Goal: Obtain resource: Download file/media

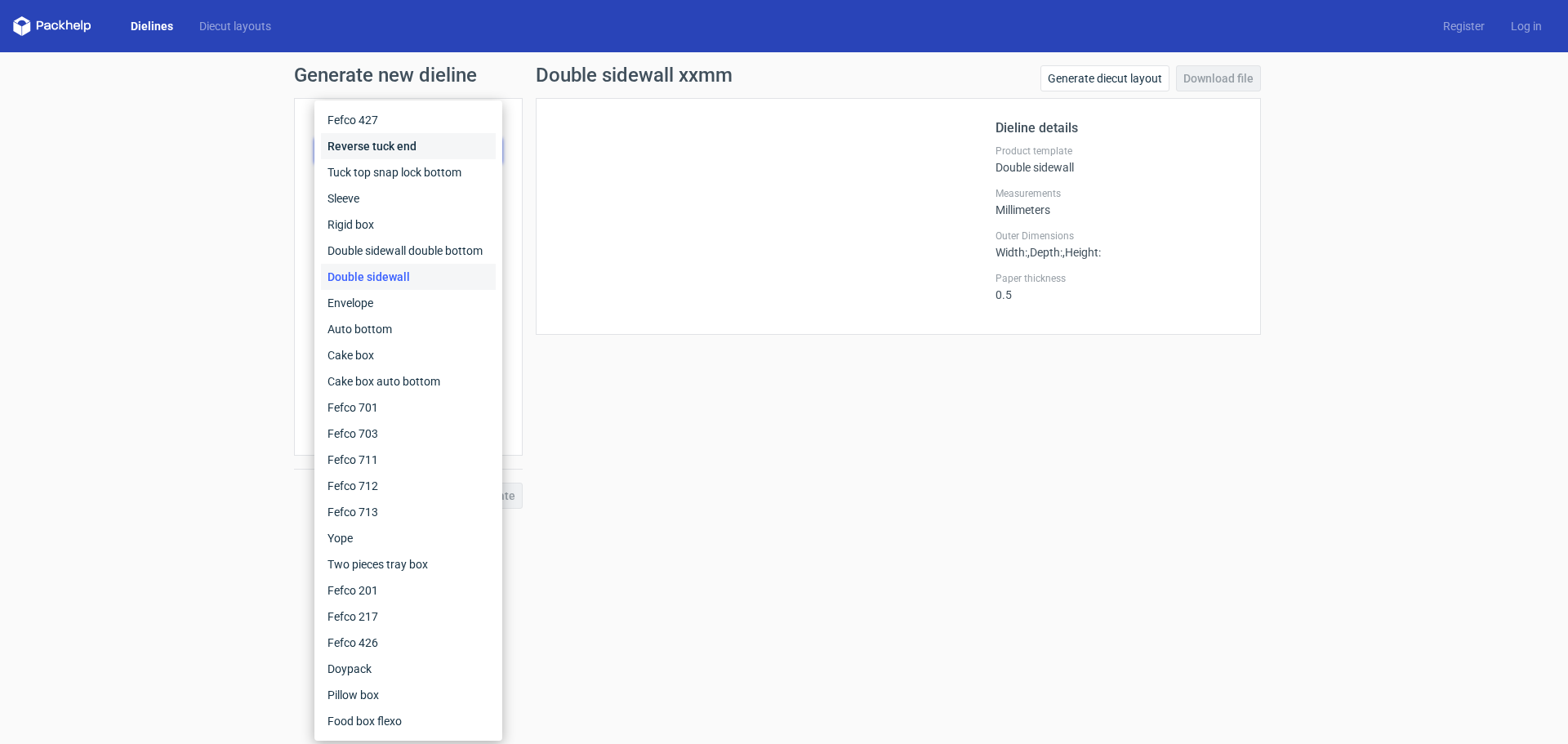
click at [403, 151] on div "Reverse tuck end" at bounding box center [408, 146] width 175 height 26
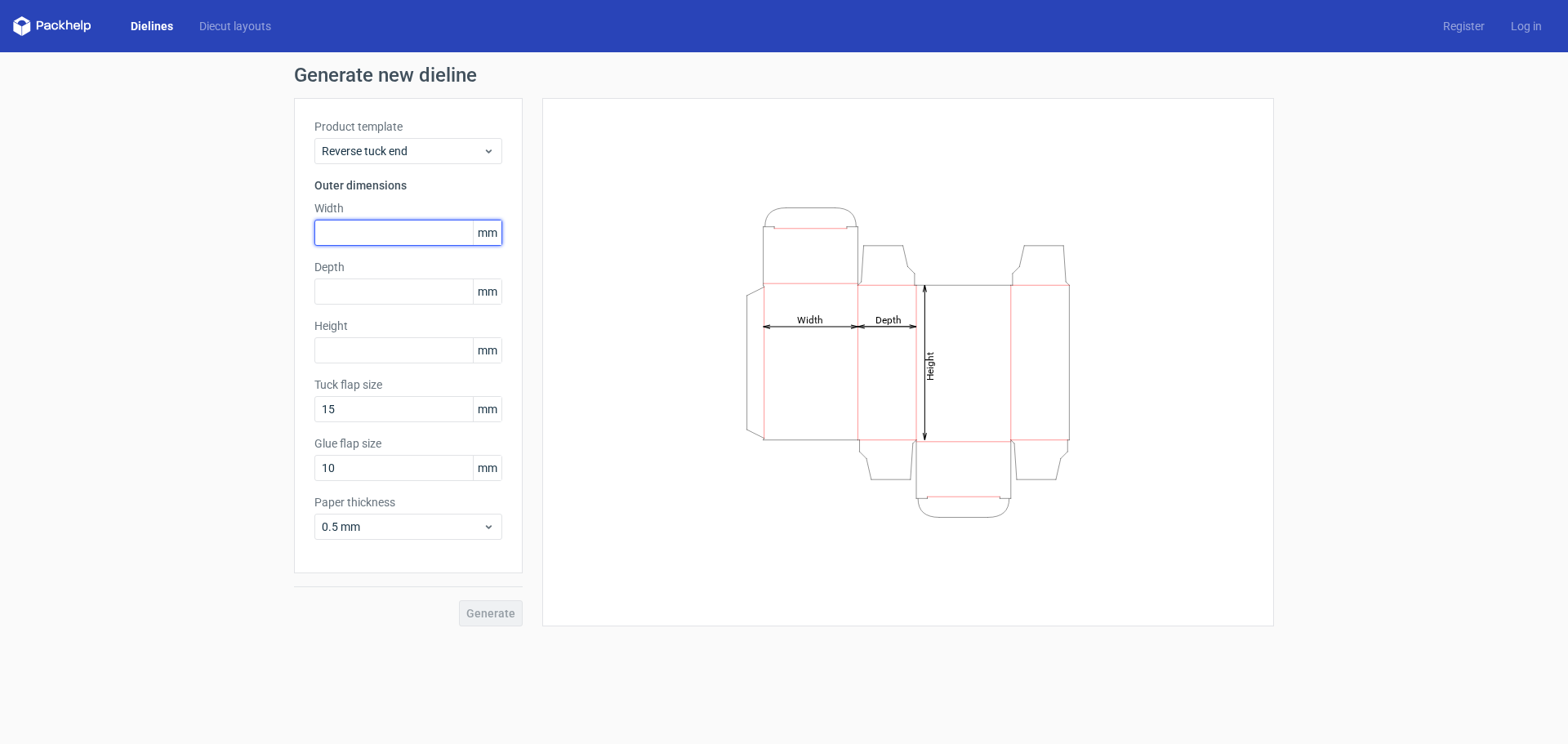
click at [391, 230] on input "text" at bounding box center [408, 233] width 188 height 26
type input "170"
type input "62"
type input "122"
click at [459, 601] on button "Generate" at bounding box center [491, 614] width 64 height 26
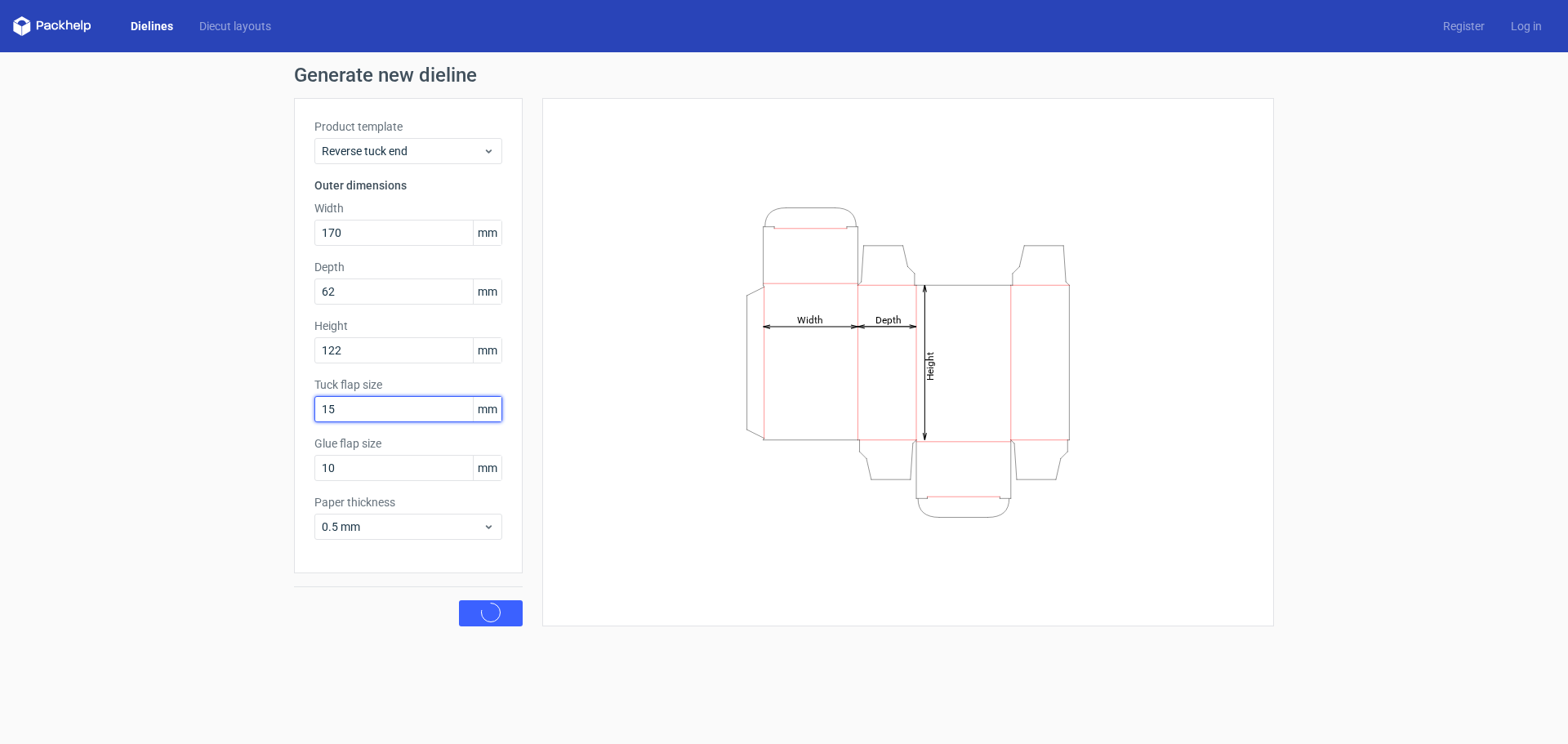
drag, startPoint x: 363, startPoint y: 411, endPoint x: 274, endPoint y: 410, distance: 89.0
click at [274, 410] on div "Generate new dieline Product template Reverse tuck end Outer dimensions Width 1…" at bounding box center [784, 346] width 1568 height 588
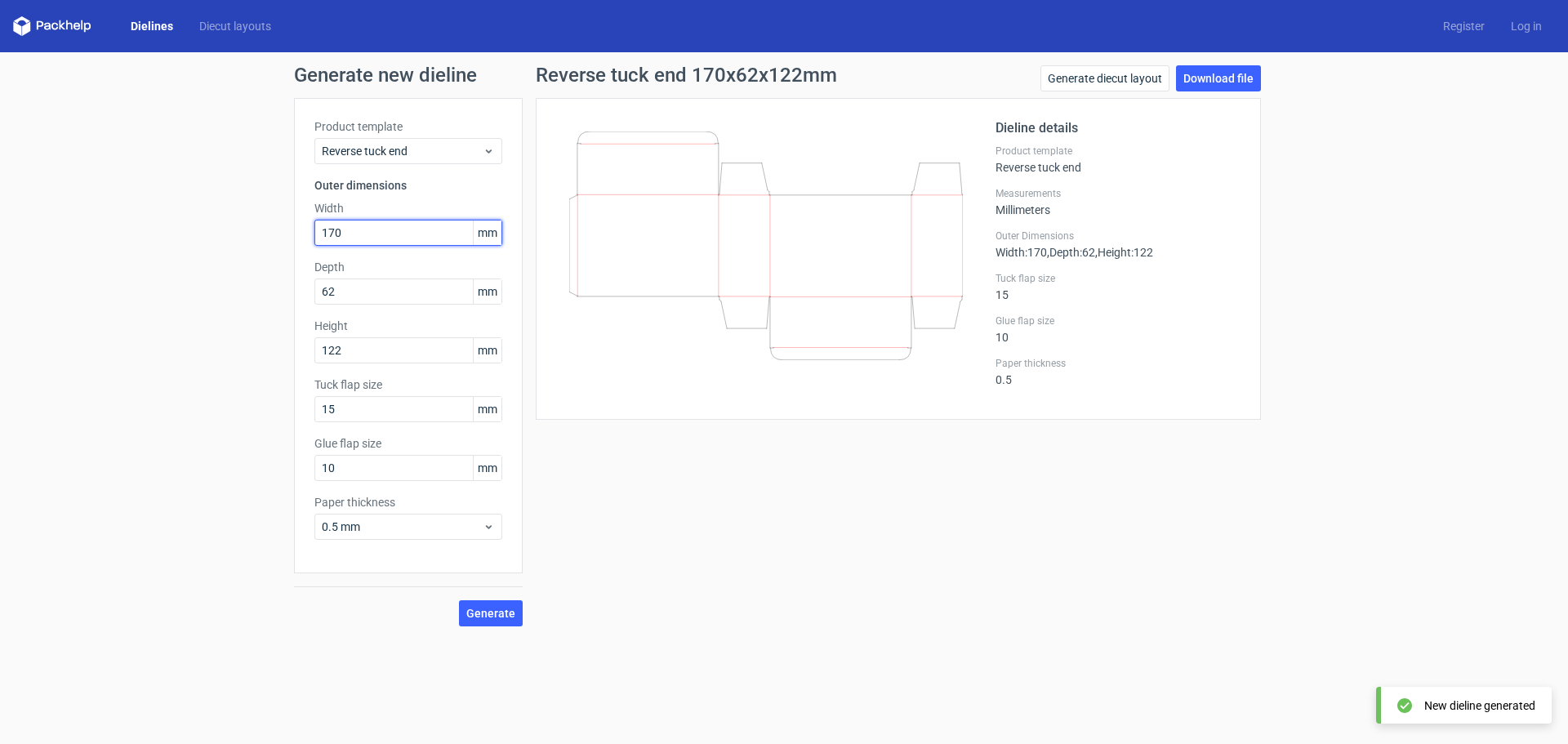
drag, startPoint x: 350, startPoint y: 237, endPoint x: 291, endPoint y: 241, distance: 59.1
click at [259, 231] on div "Generate new dieline Product template Reverse tuck end Outer dimensions Width 1…" at bounding box center [784, 346] width 1568 height 588
type input "122"
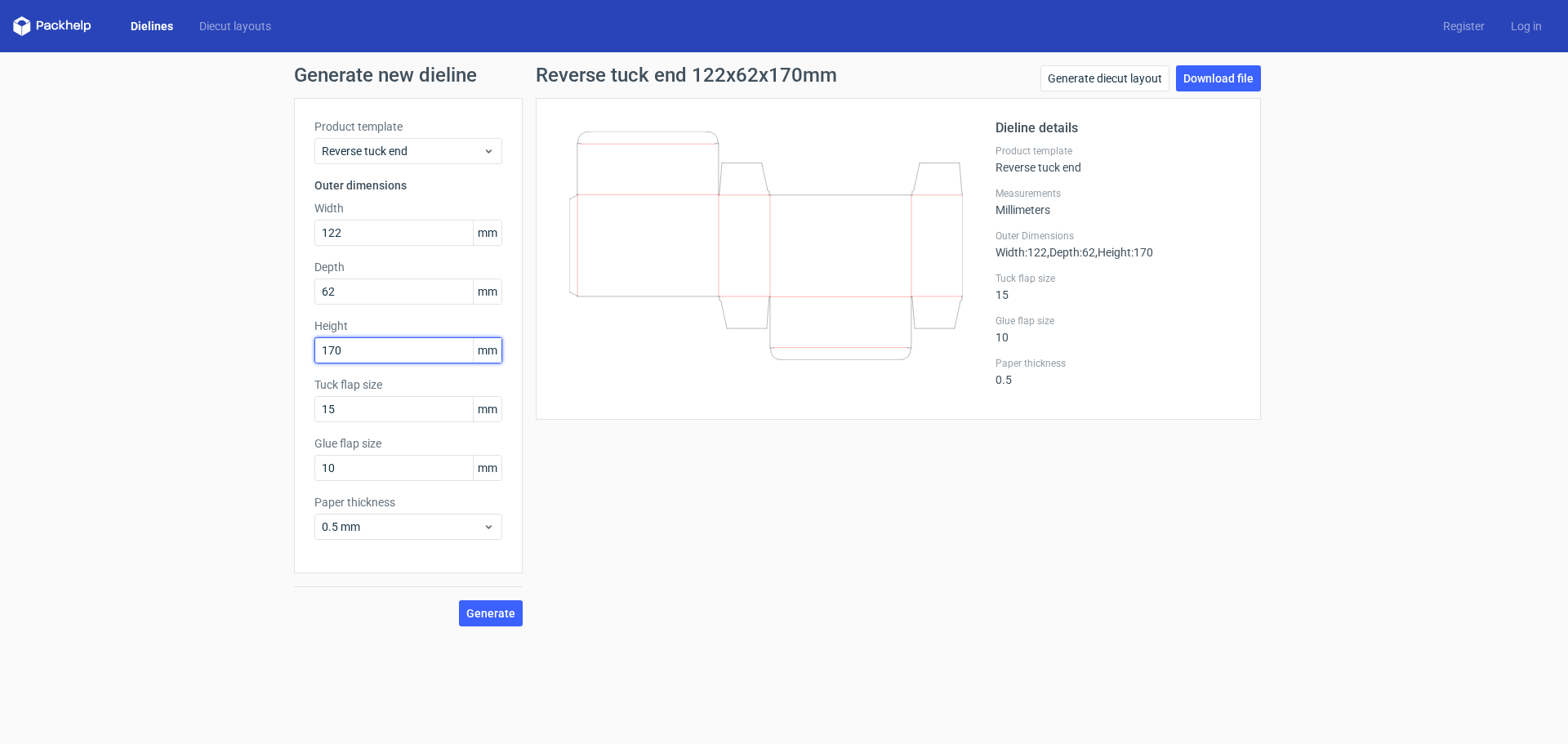
type input "170"
click at [459, 601] on button "Generate" at bounding box center [491, 614] width 64 height 26
click at [501, 628] on div "Generate new dieline Product template Reverse tuck end Outer dimensions Width 1…" at bounding box center [784, 346] width 1568 height 588
click at [500, 618] on span "Generate" at bounding box center [491, 614] width 49 height 11
drag, startPoint x: 368, startPoint y: 471, endPoint x: 283, endPoint y: 469, distance: 85.0
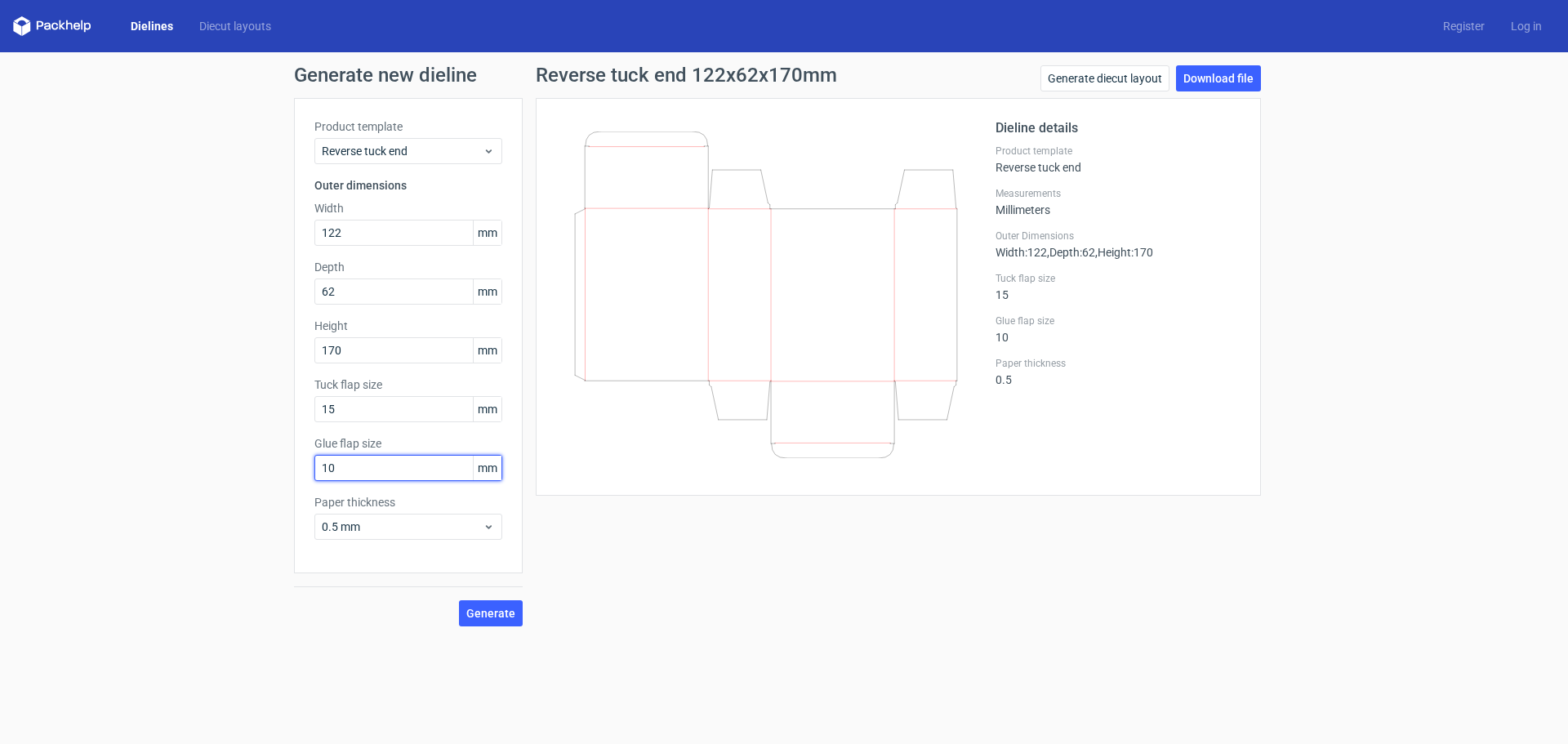
click at [266, 469] on div "Generate new dieline Product template Reverse tuck end Outer dimensions Width 1…" at bounding box center [784, 346] width 1568 height 588
type input "20"
click at [459, 601] on button "Generate" at bounding box center [491, 614] width 64 height 26
click at [502, 608] on span "Generate" at bounding box center [491, 614] width 49 height 11
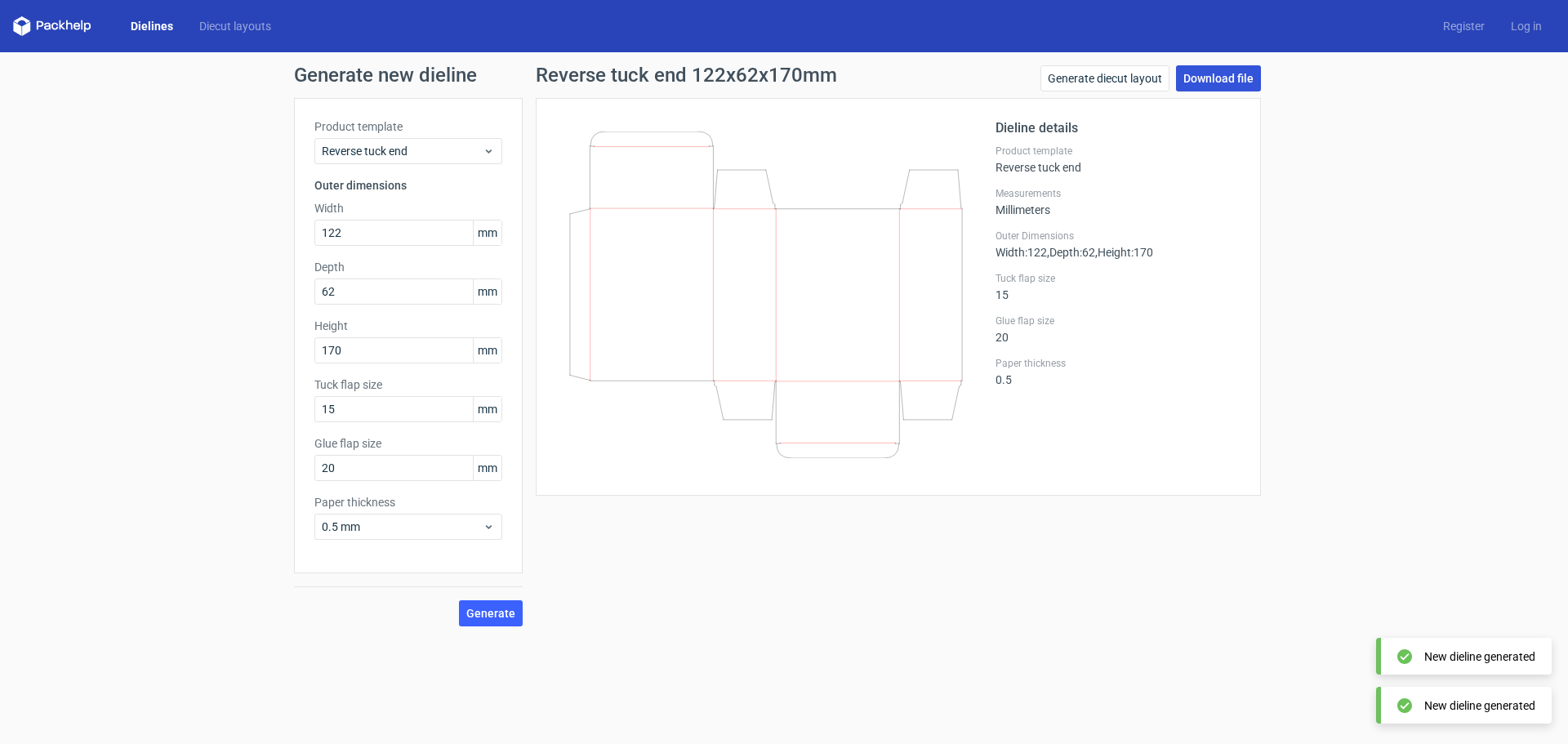
click at [1205, 78] on link "Download file" at bounding box center [1218, 79] width 85 height 26
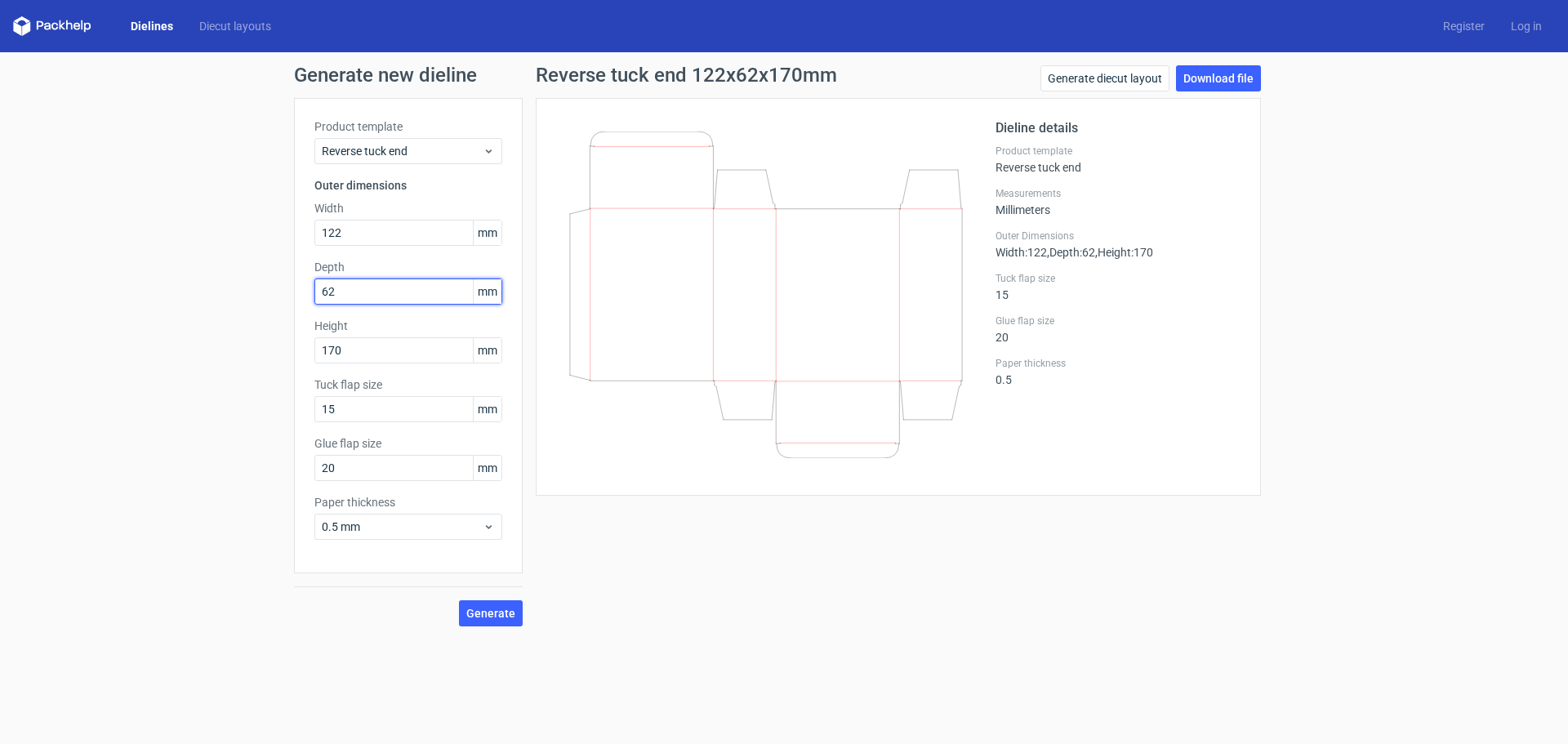
drag, startPoint x: 366, startPoint y: 290, endPoint x: 253, endPoint y: 284, distance: 113.2
click at [271, 290] on div "Generate new dieline Product template Reverse tuck end Outer dimensions Width 1…" at bounding box center [784, 346] width 1568 height 588
type input "6"
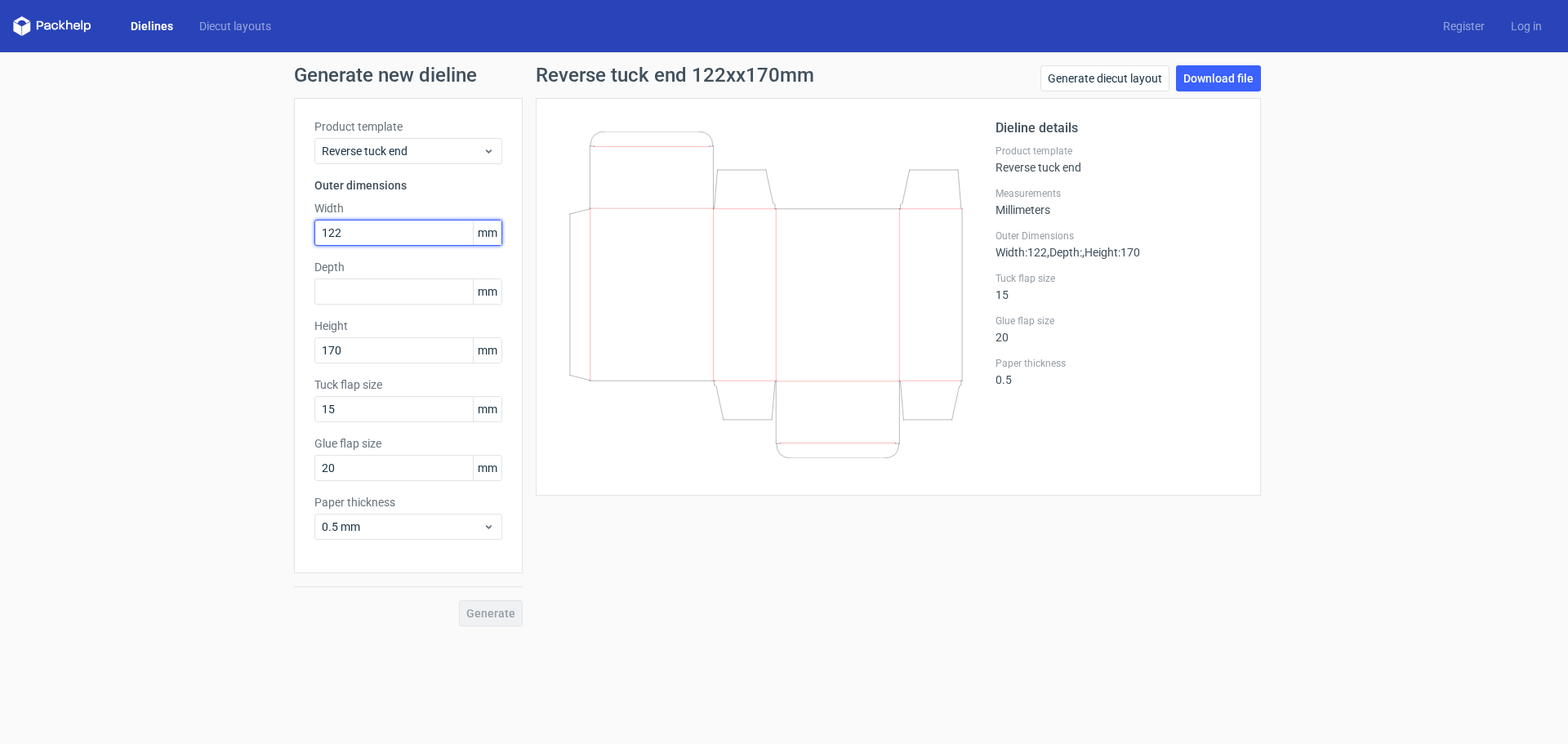
drag, startPoint x: 319, startPoint y: 231, endPoint x: 352, endPoint y: 251, distance: 38.6
click at [316, 231] on input "122" at bounding box center [408, 233] width 188 height 26
drag, startPoint x: 359, startPoint y: 353, endPoint x: 155, endPoint y: 343, distance: 204.2
click at [162, 344] on div "Generate new dieline Product template Reverse tuck end Outer dimensions Width m…" at bounding box center [784, 346] width 1568 height 588
click at [416, 234] on input "text" at bounding box center [408, 233] width 188 height 26
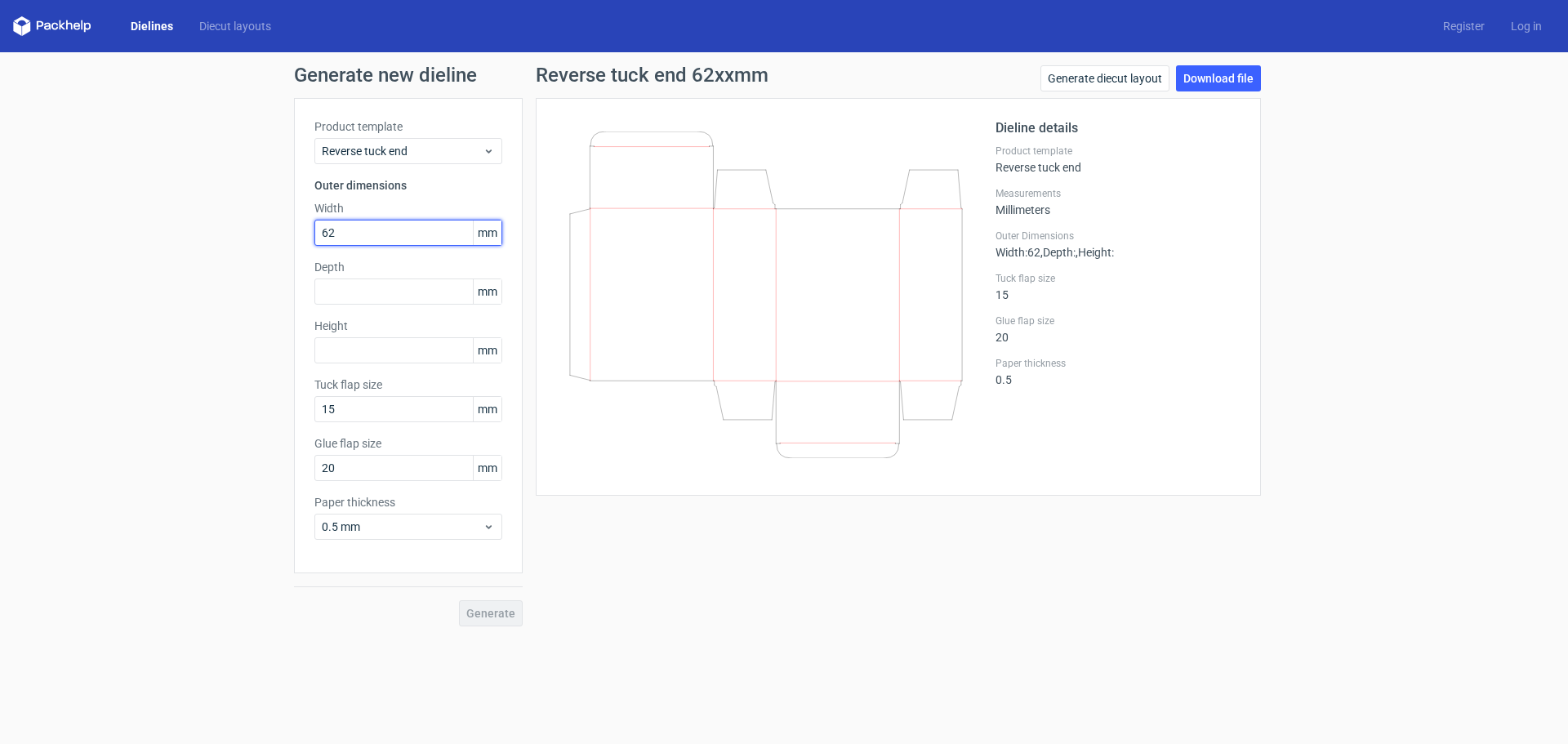
type input "62"
type input "17"
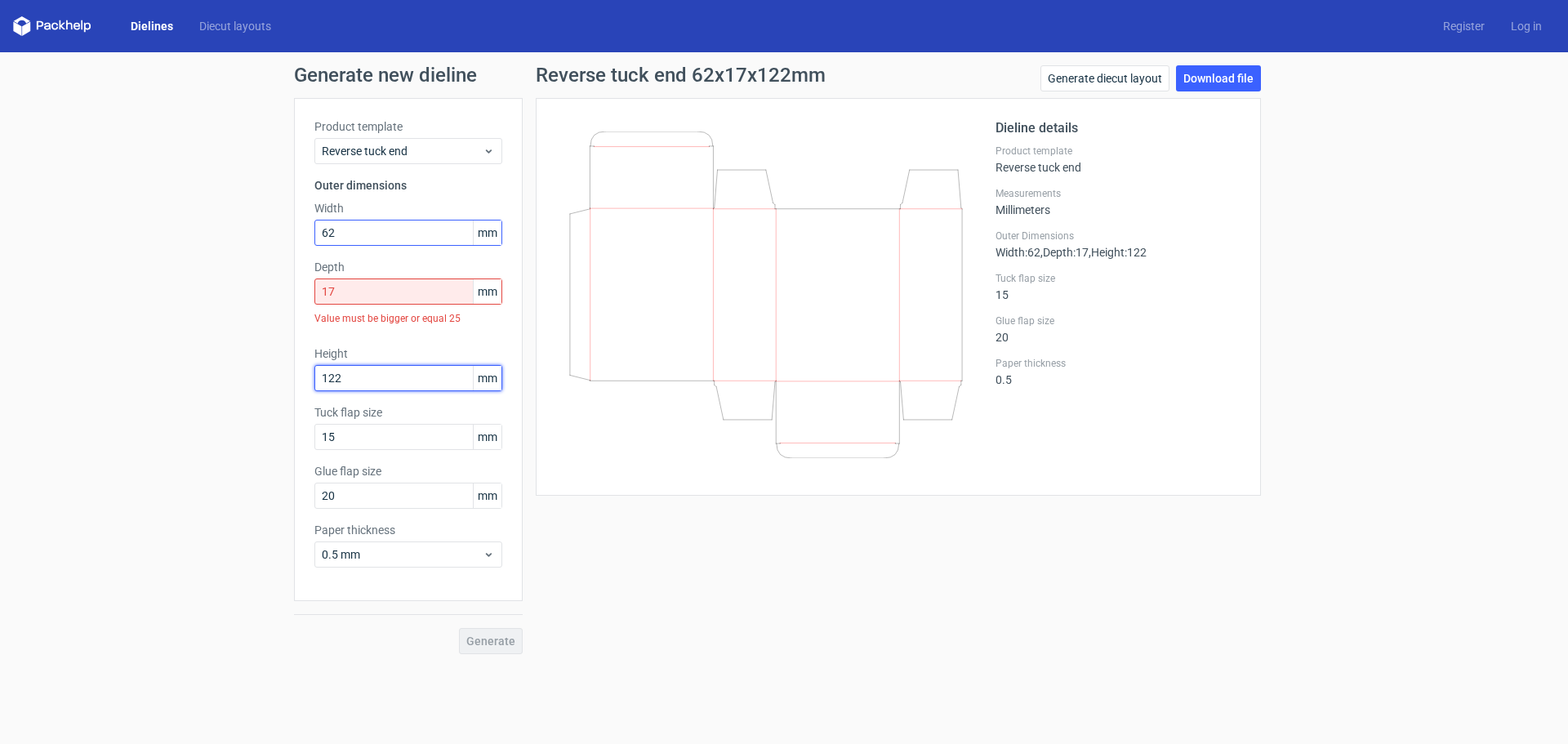
type input "122"
drag, startPoint x: 371, startPoint y: 288, endPoint x: 331, endPoint y: 289, distance: 40.0
click at [331, 289] on input "17" at bounding box center [408, 291] width 188 height 26
type input "1"
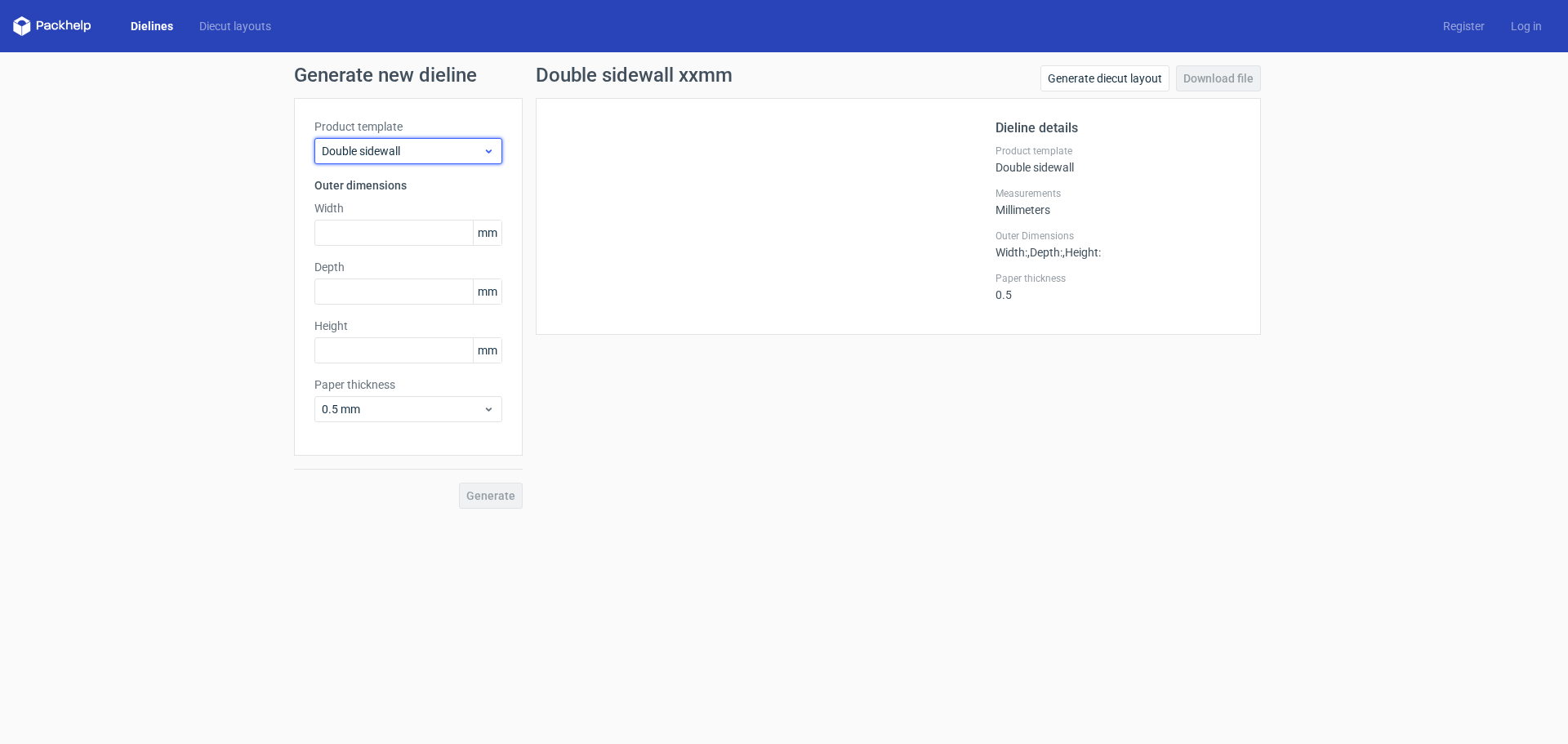
click at [433, 143] on span "Double sidewall" at bounding box center [403, 151] width 161 height 16
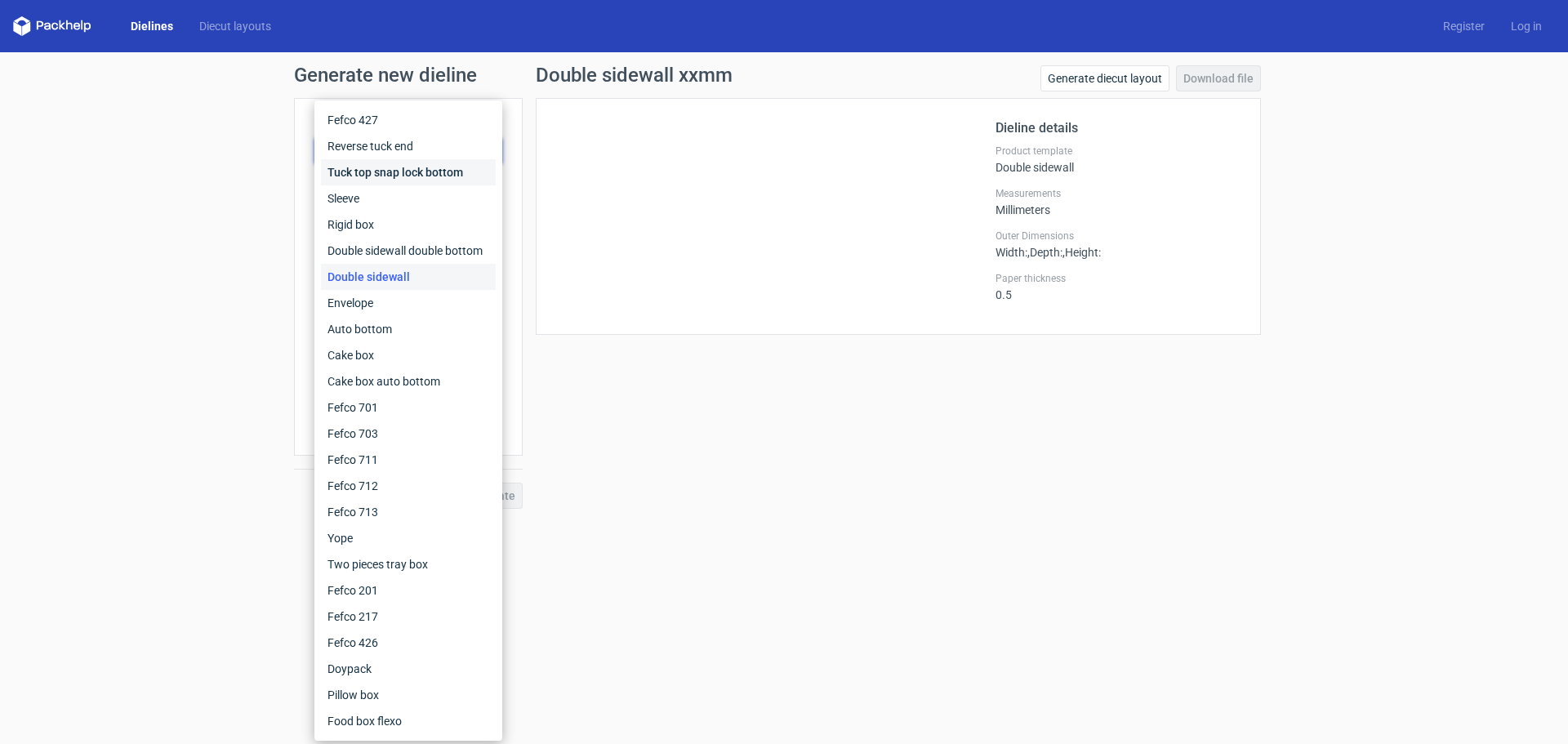
click at [416, 165] on div "Tuck top snap lock bottom" at bounding box center [408, 172] width 175 height 26
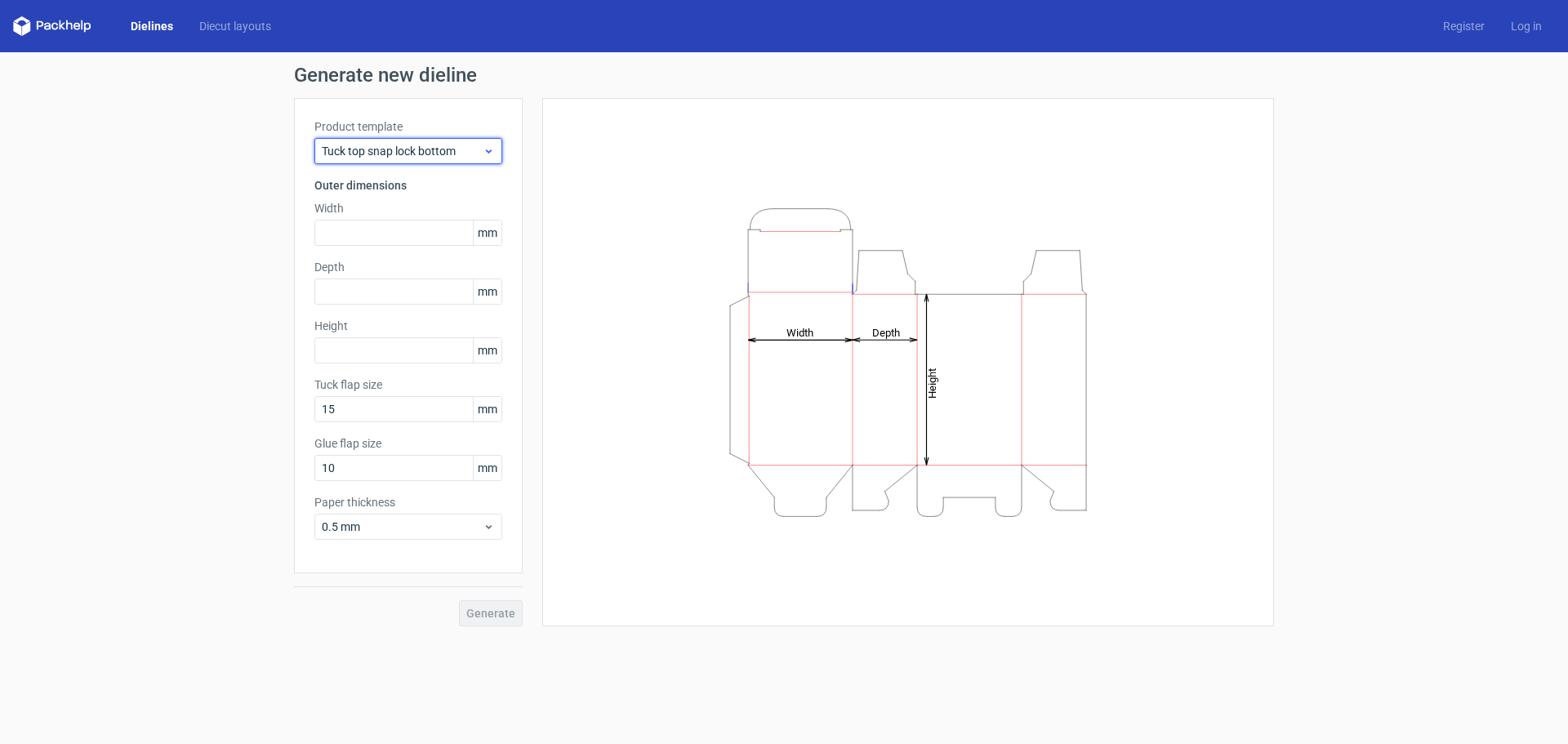
click at [383, 159] on div "Tuck top snap lock bottom" at bounding box center [408, 151] width 188 height 26
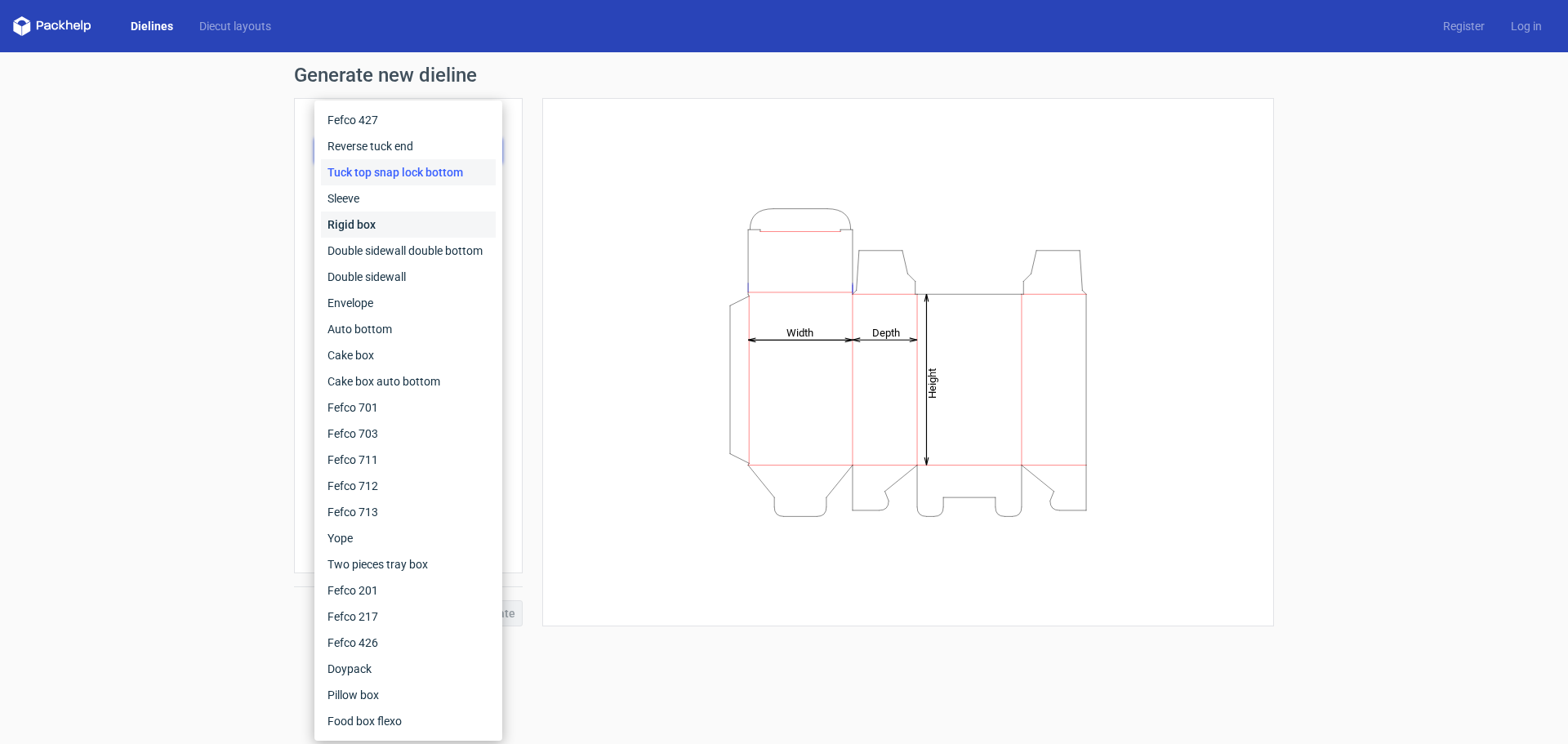
click at [382, 230] on div "Rigid box" at bounding box center [408, 225] width 175 height 26
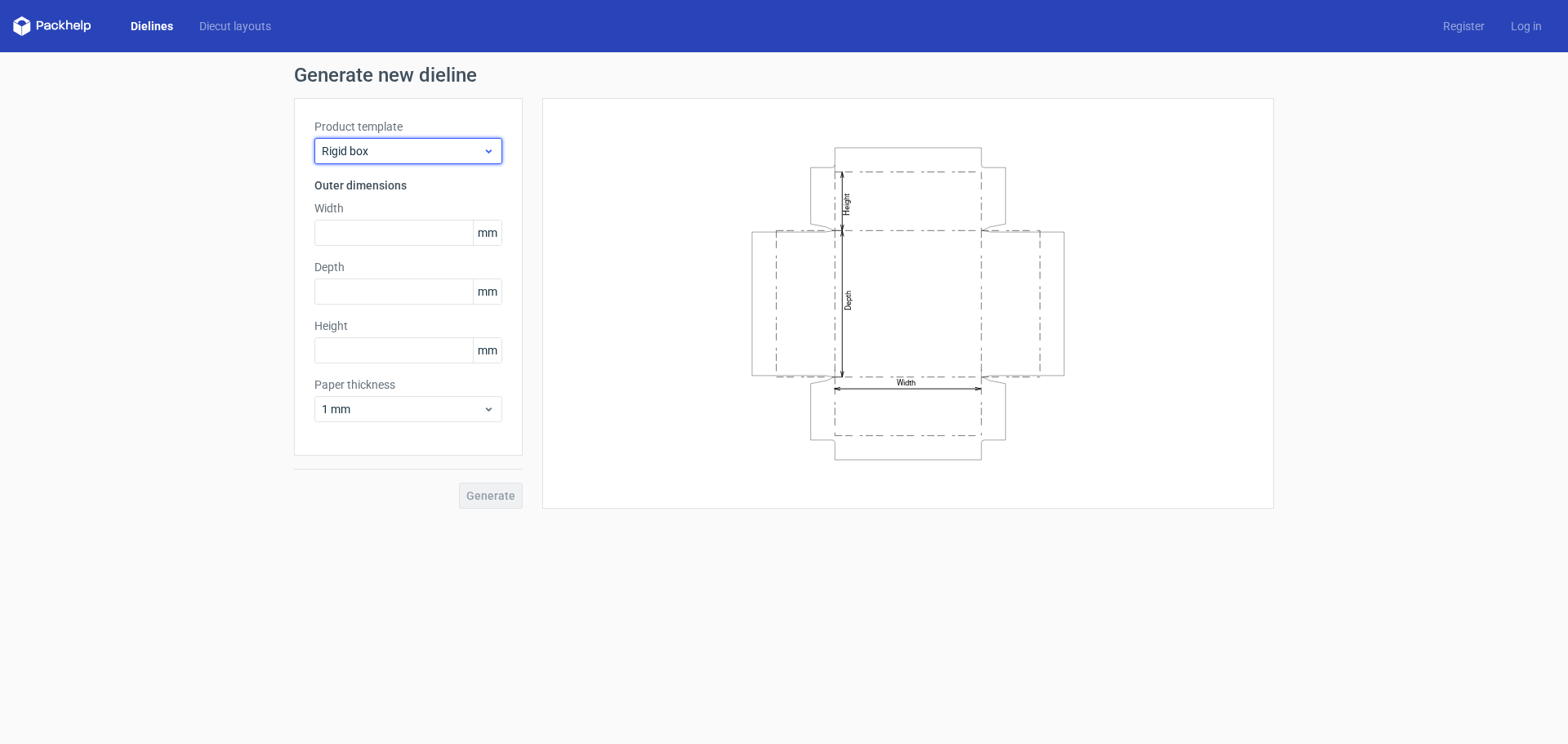
click at [387, 162] on div "Rigid box" at bounding box center [408, 151] width 188 height 26
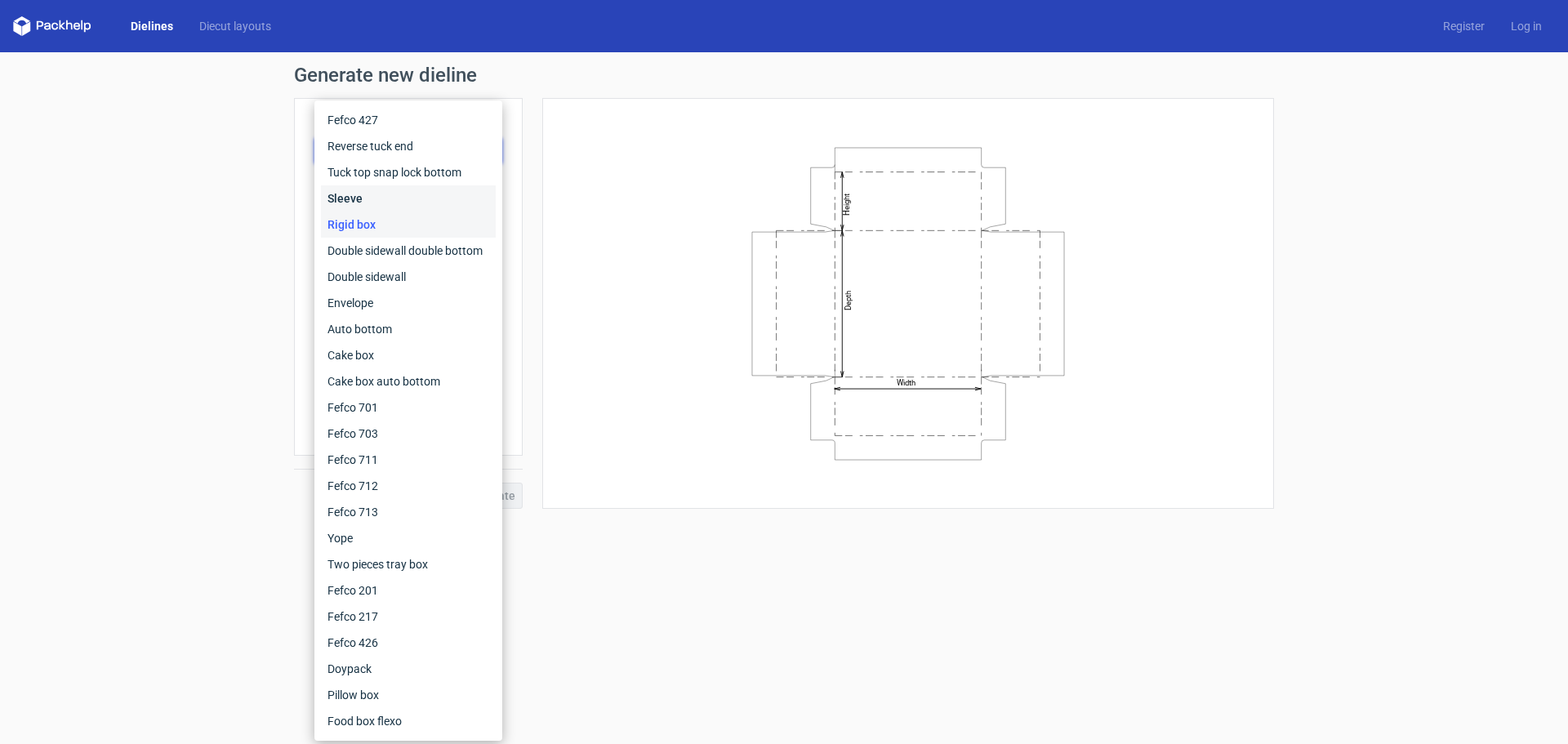
click at [377, 203] on div "Sleeve" at bounding box center [408, 199] width 175 height 26
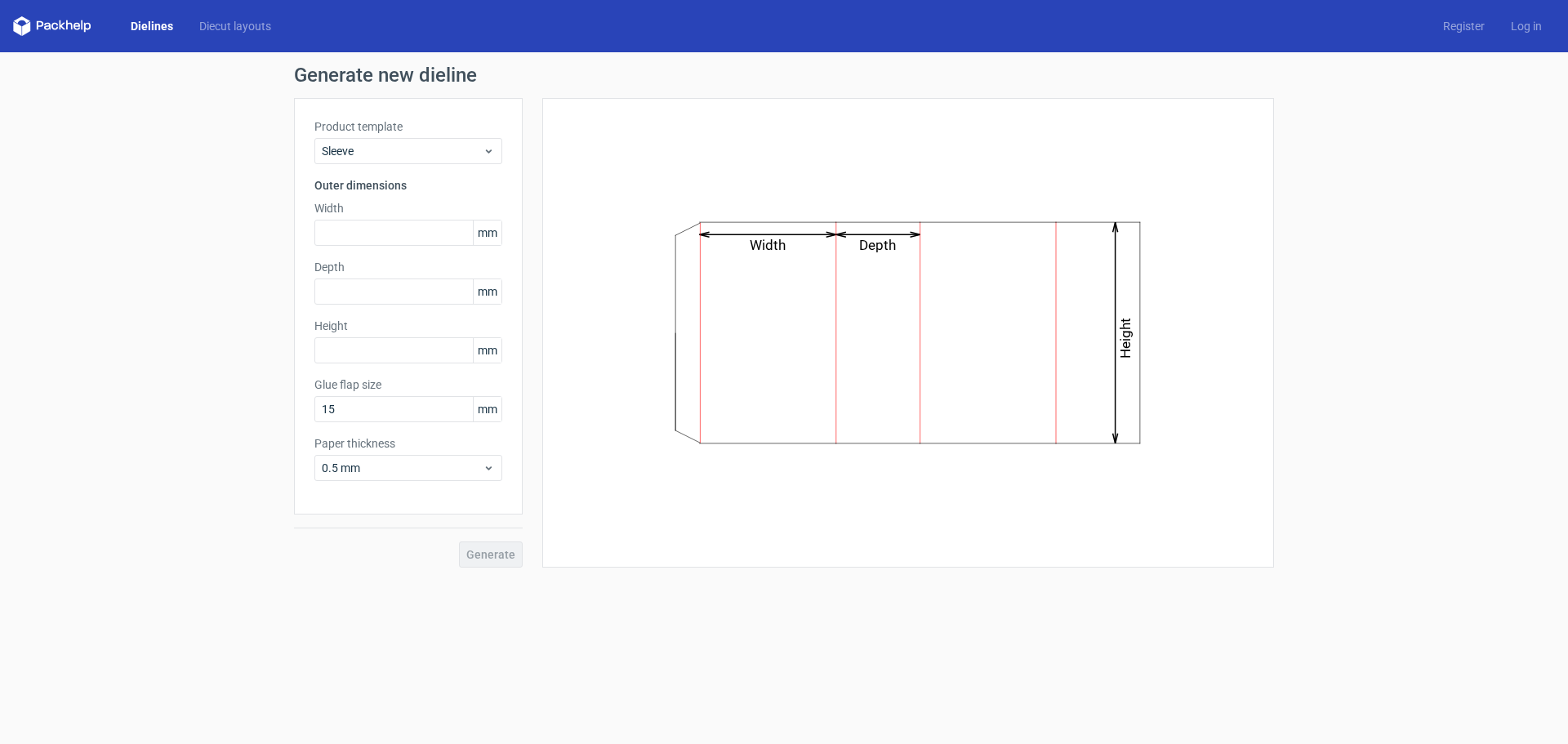
click at [396, 131] on label "Product template" at bounding box center [408, 126] width 188 height 16
click at [392, 147] on span "Sleeve" at bounding box center [403, 151] width 161 height 16
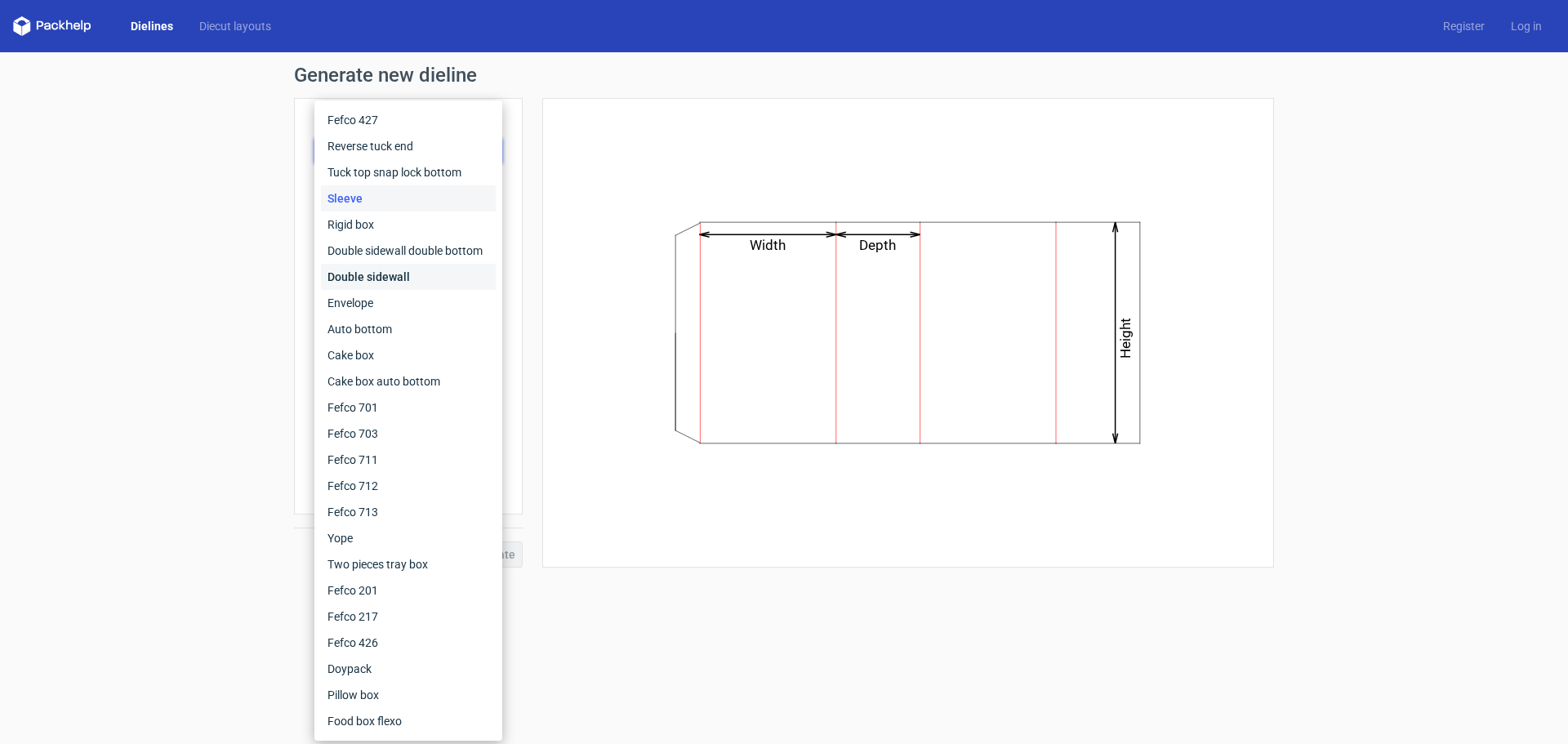
click at [377, 275] on div "Double sidewall" at bounding box center [408, 277] width 175 height 26
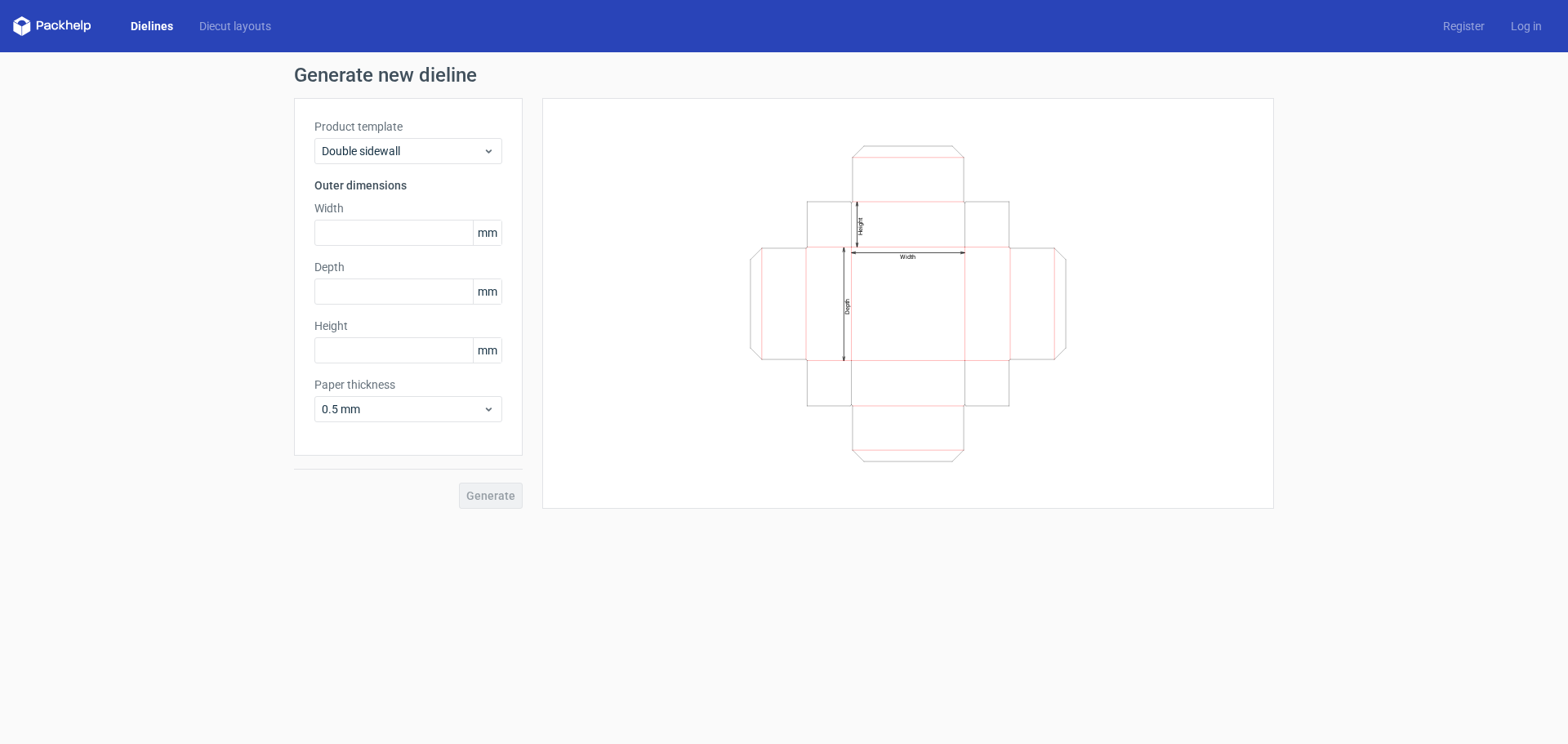
click at [402, 137] on div "Product template Double sidewall" at bounding box center [408, 141] width 188 height 46
click at [398, 145] on span "Double sidewall" at bounding box center [403, 151] width 161 height 16
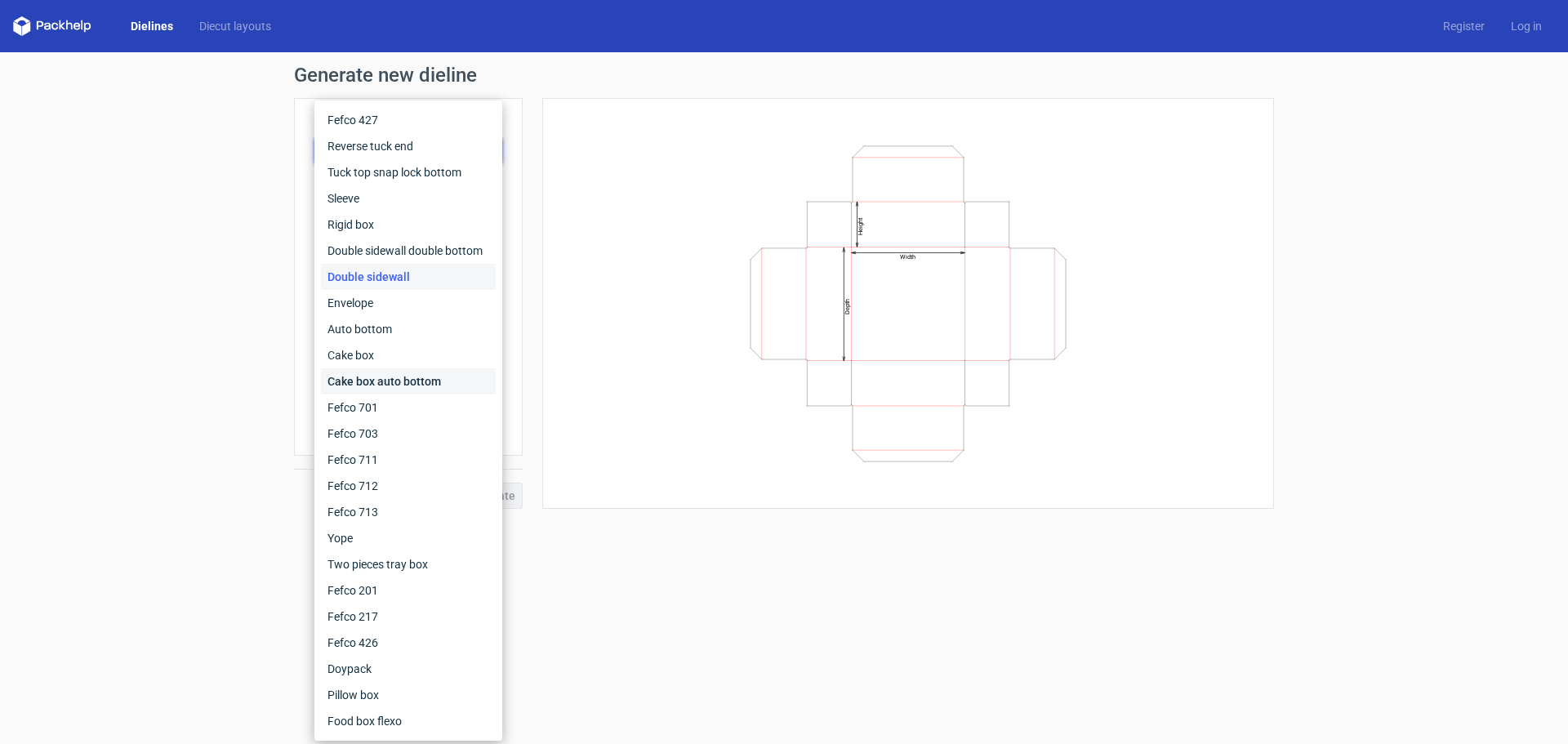
click at [381, 376] on div "Cake box auto bottom" at bounding box center [408, 381] width 175 height 26
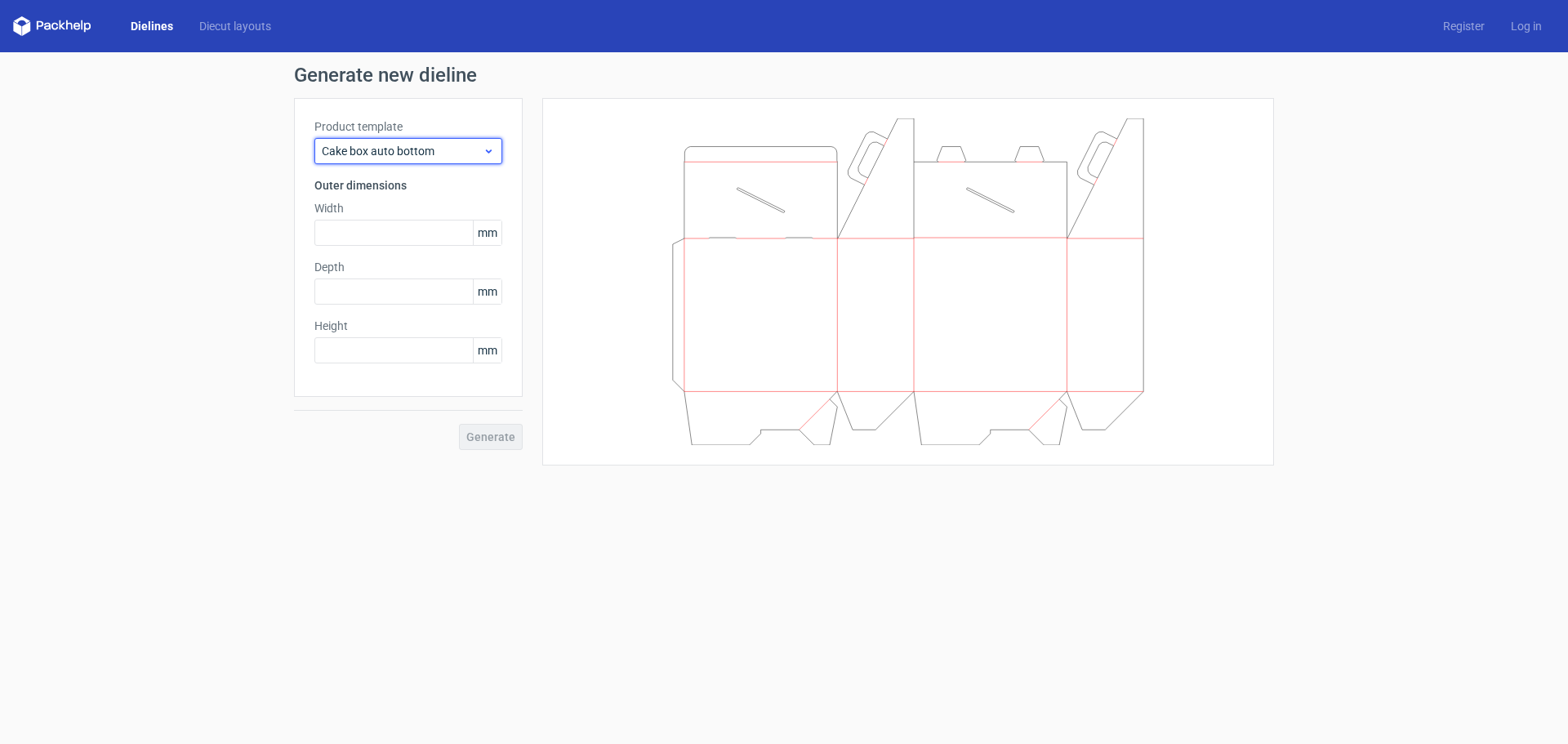
click at [404, 150] on span "Cake box auto bottom" at bounding box center [403, 151] width 161 height 16
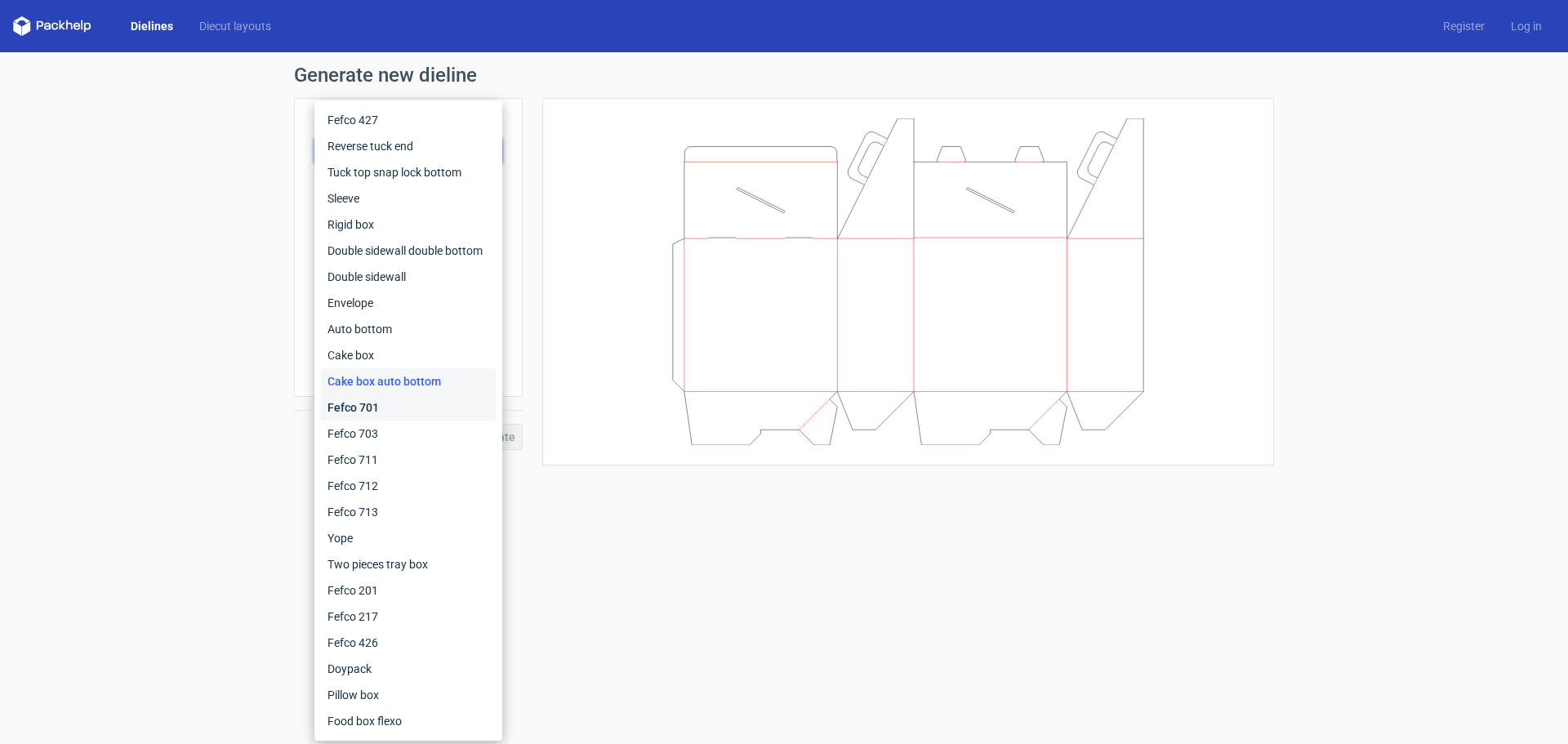
click at [387, 418] on div "Fefco 701" at bounding box center [408, 408] width 175 height 26
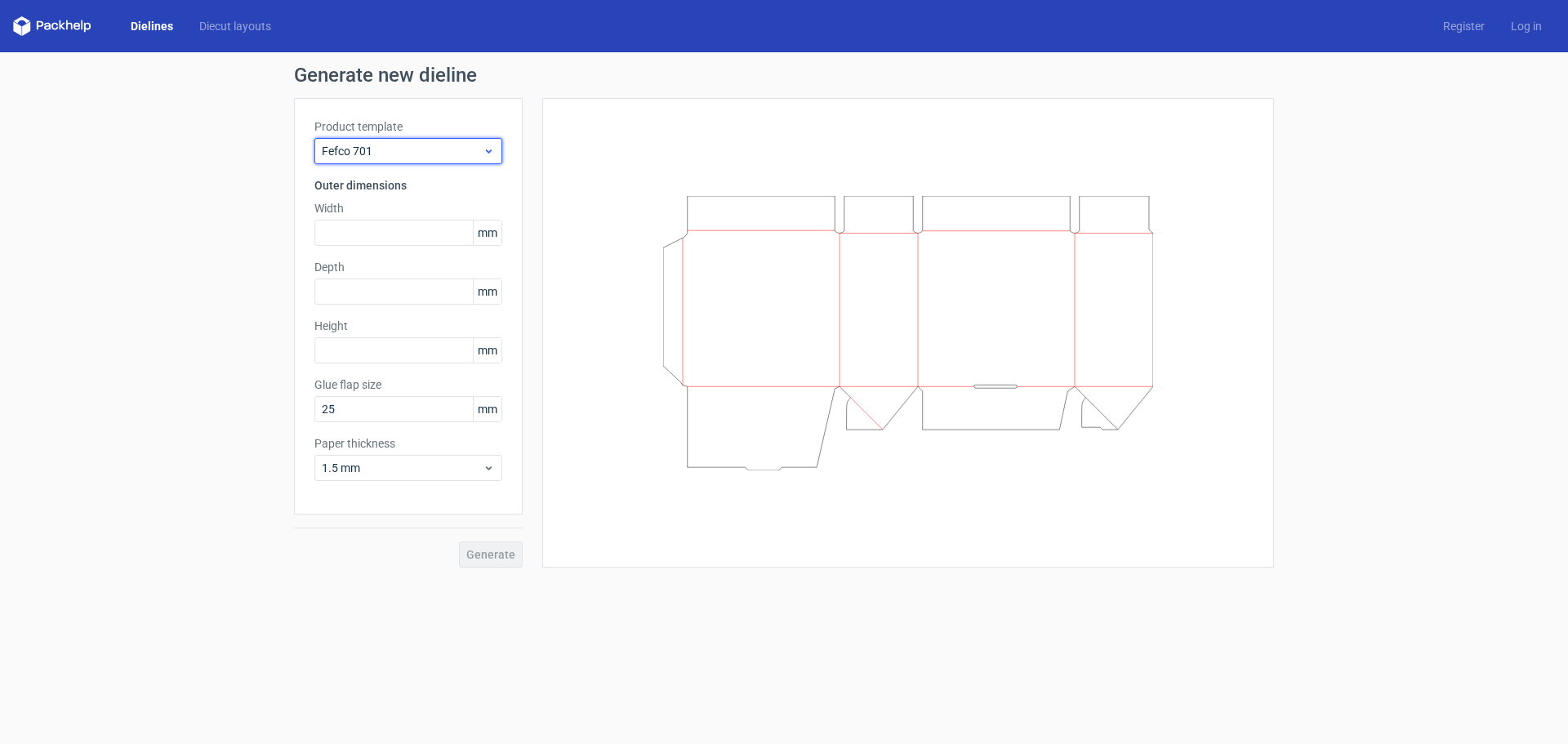
click at [382, 154] on span "Fefco 701" at bounding box center [403, 151] width 161 height 16
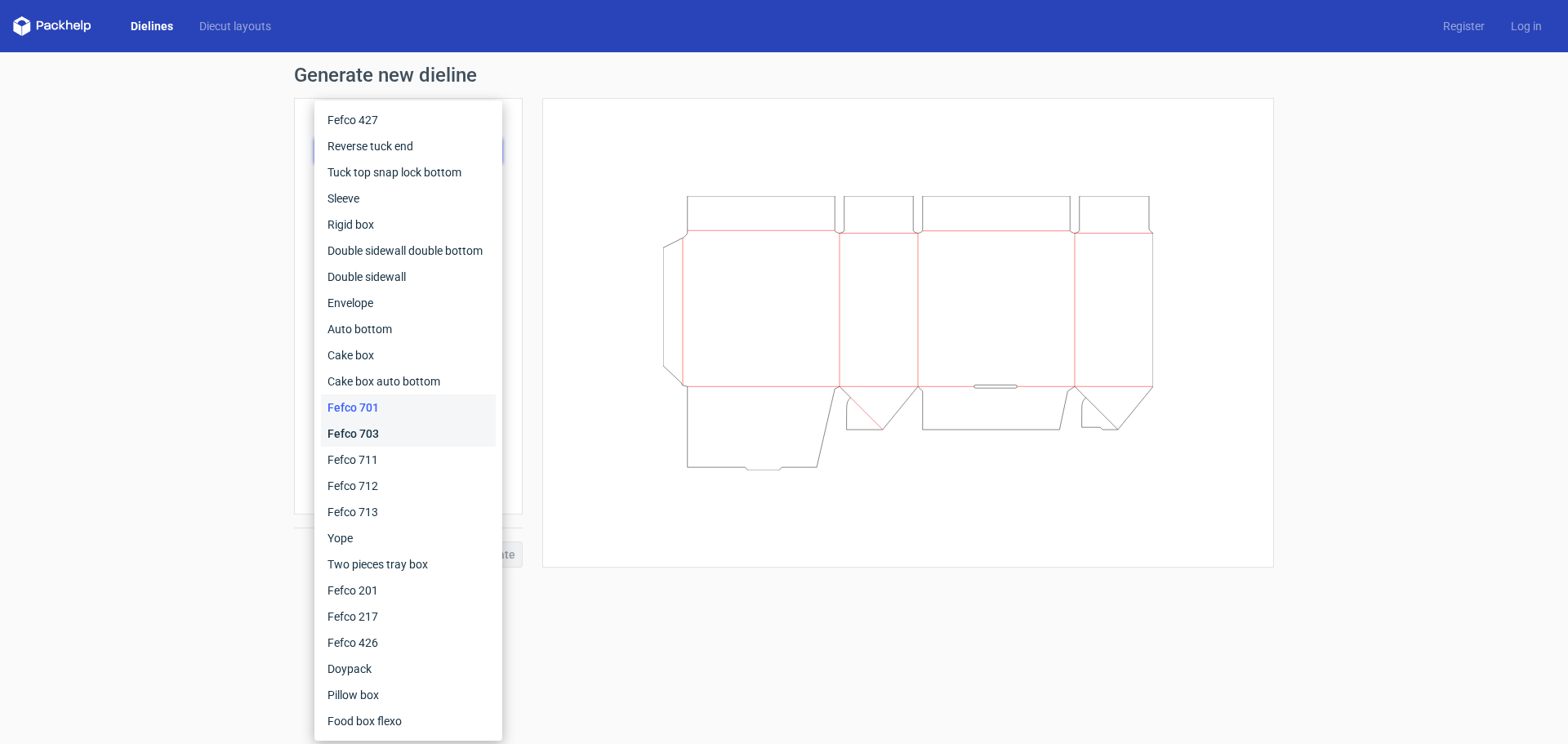
click at [391, 428] on div "Fefco 703" at bounding box center [408, 434] width 175 height 26
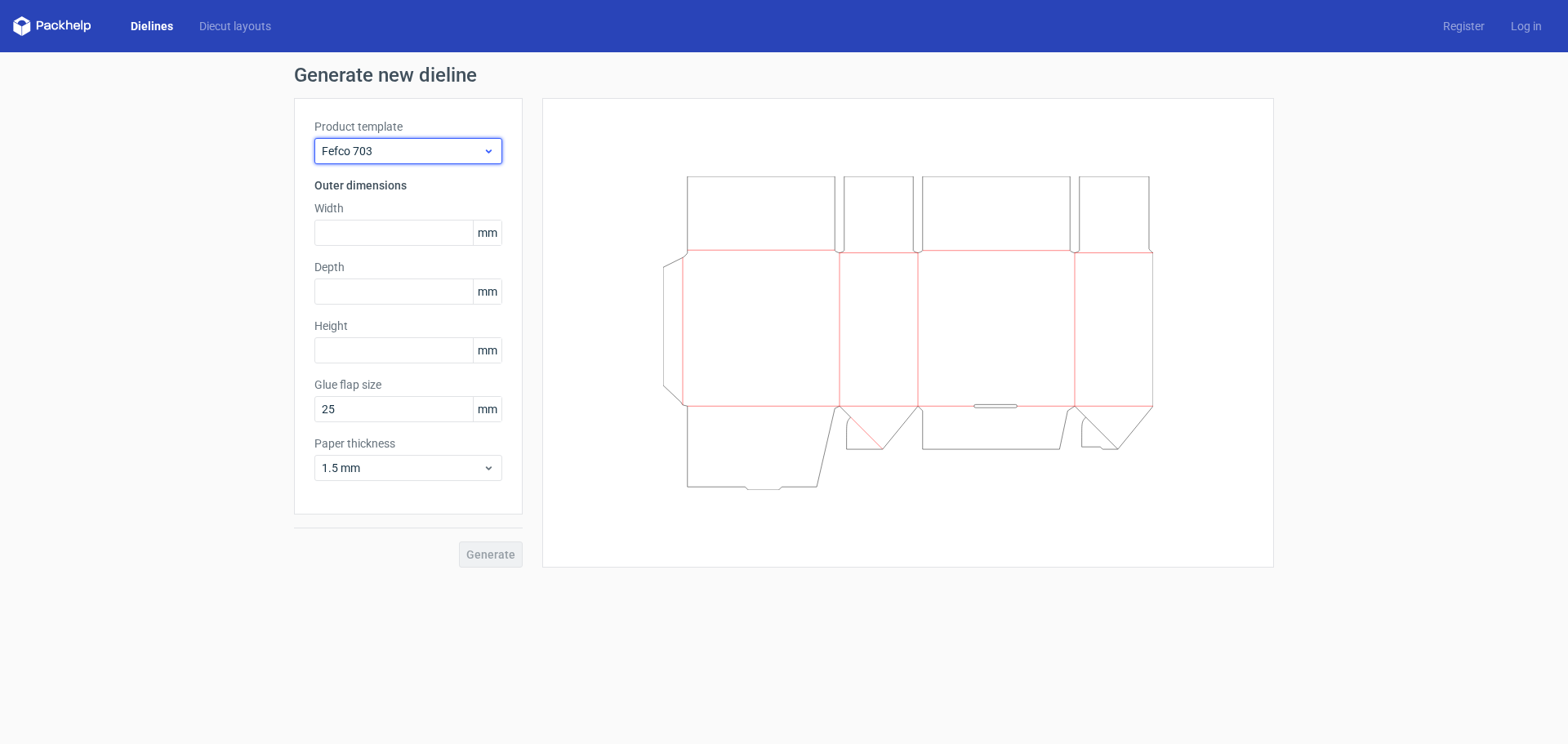
click at [383, 147] on span "Fefco 703" at bounding box center [403, 151] width 161 height 16
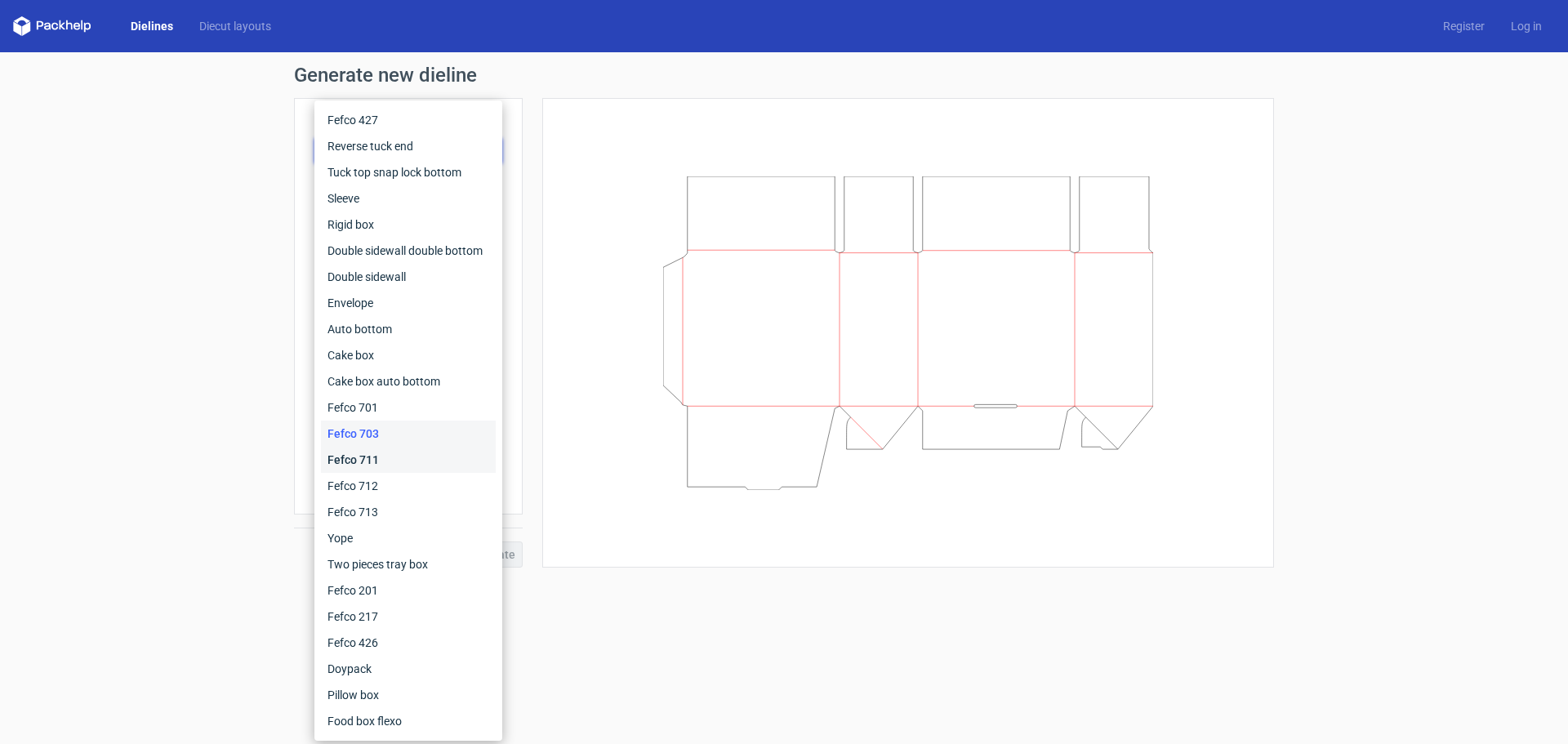
click at [365, 447] on div "Fefco 711" at bounding box center [408, 460] width 175 height 26
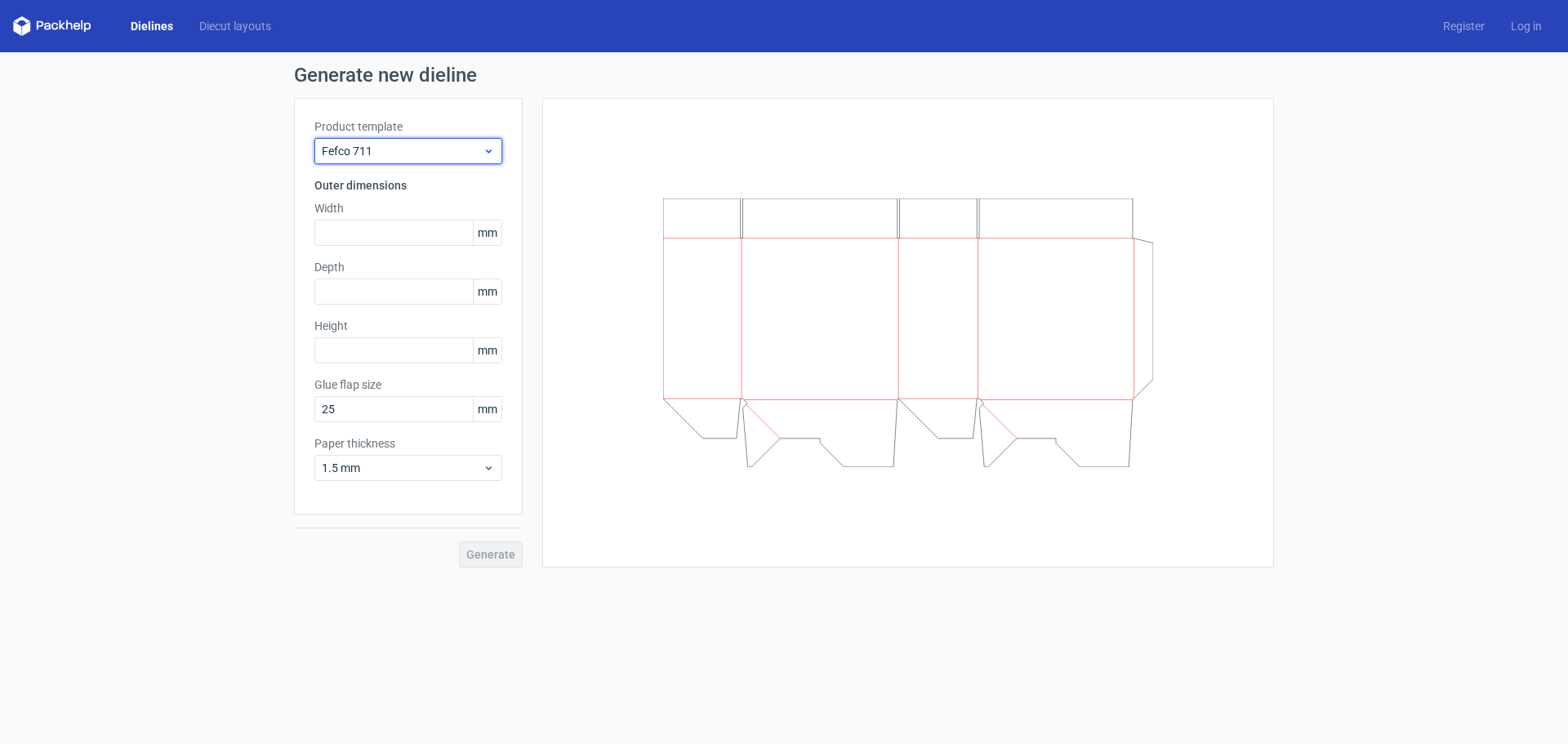
click at [392, 158] on span "Fefco 711" at bounding box center [403, 151] width 161 height 16
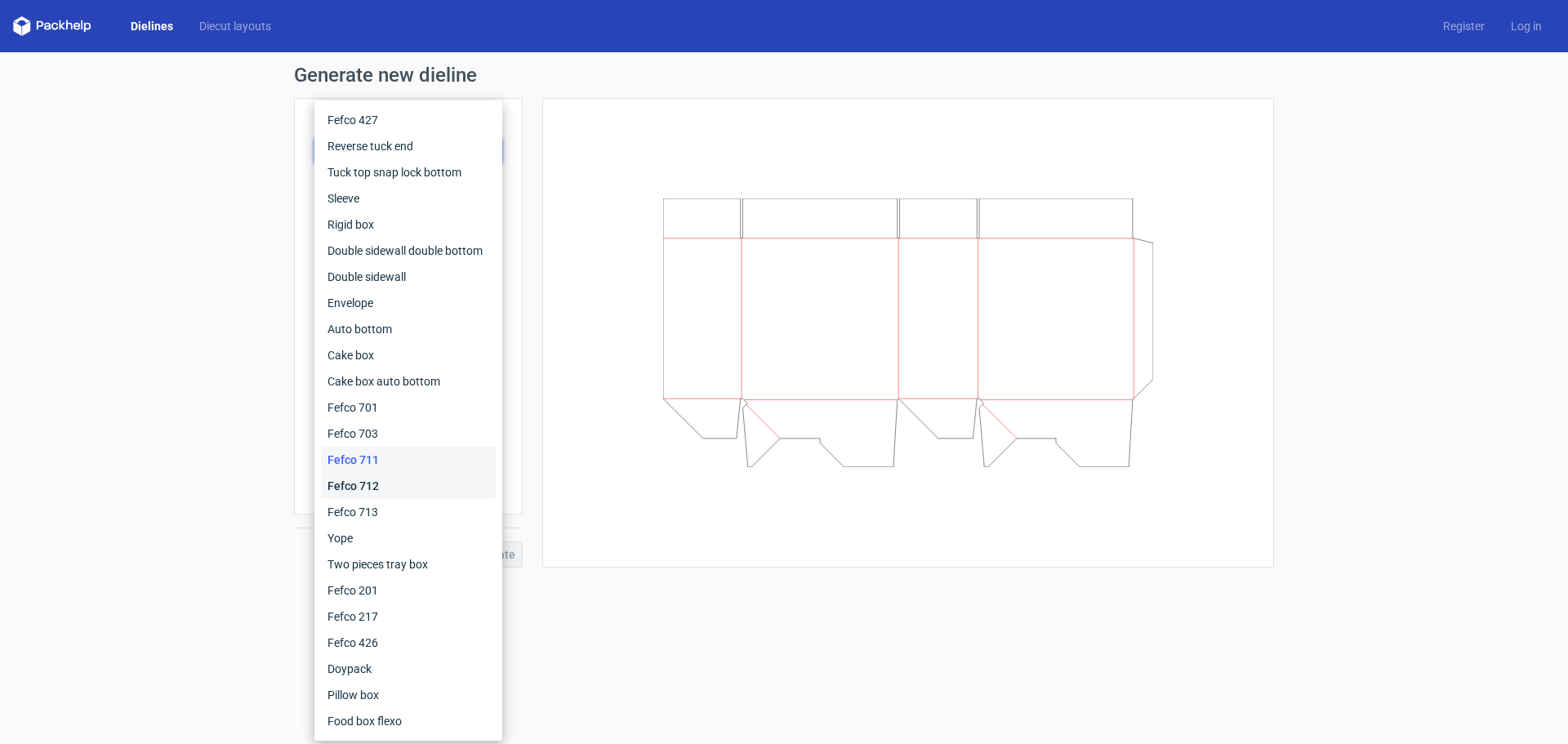
click at [379, 476] on div "Fefco 712" at bounding box center [408, 486] width 175 height 26
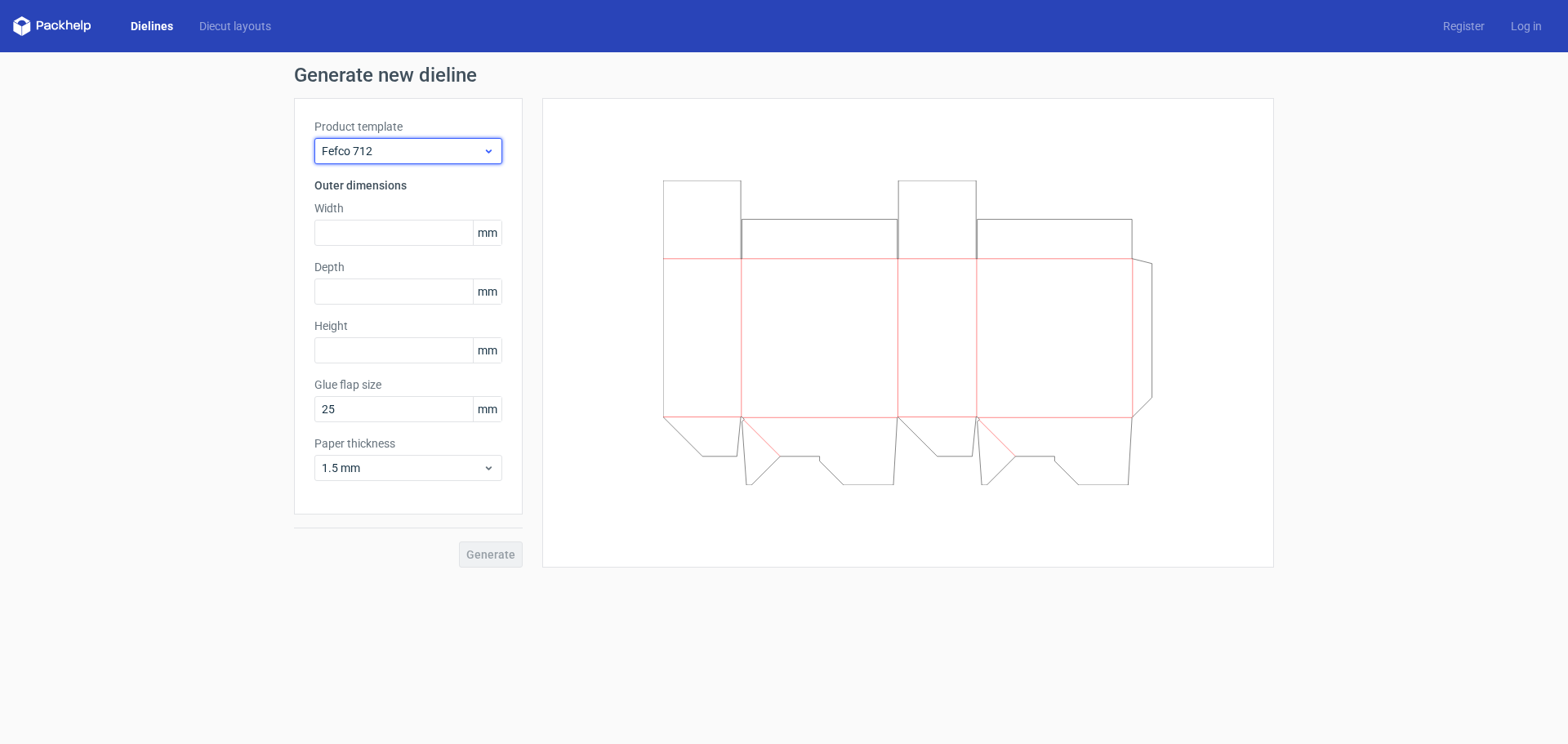
click at [401, 150] on span "Fefco 712" at bounding box center [403, 151] width 161 height 16
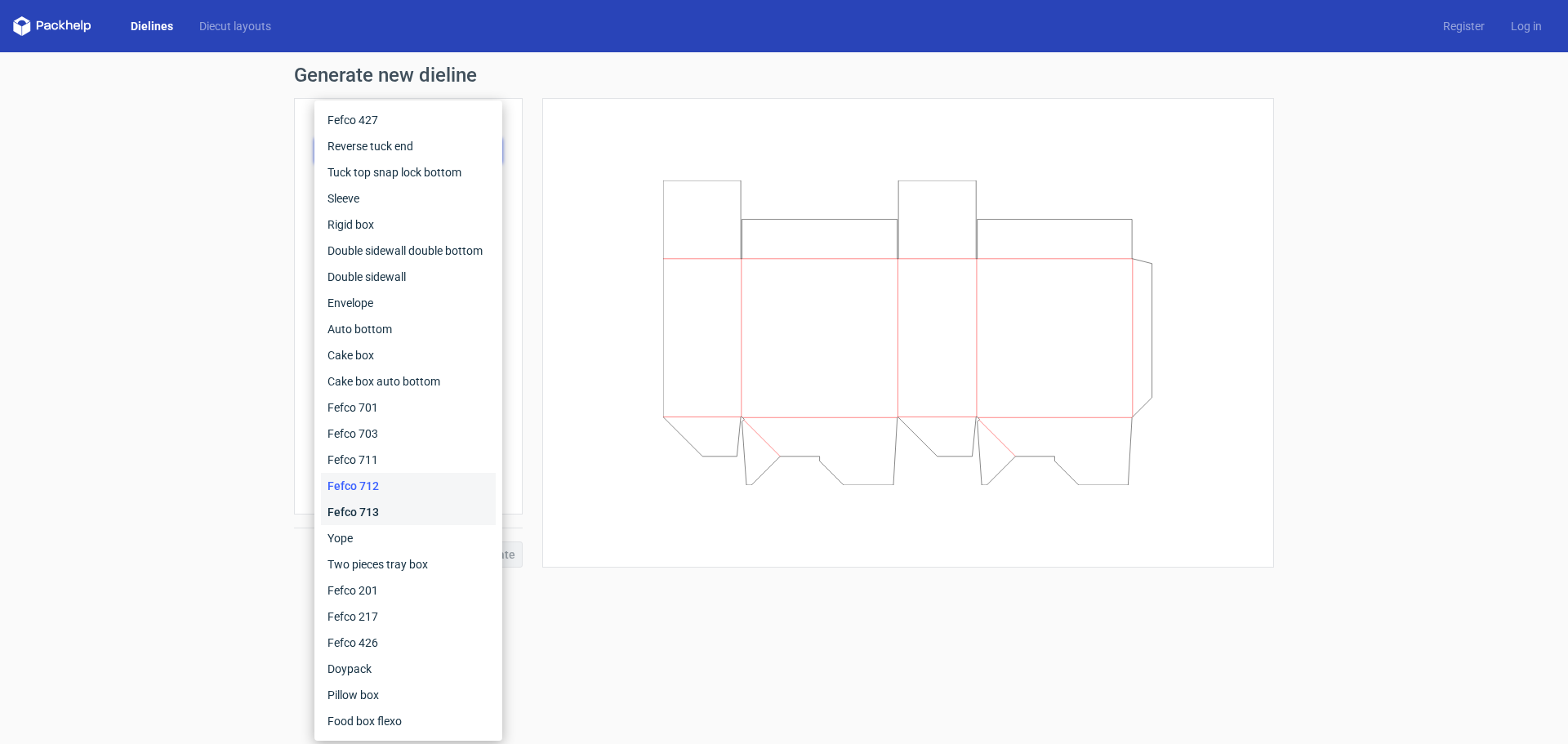
click at [373, 518] on div "Fefco 713" at bounding box center [408, 513] width 175 height 26
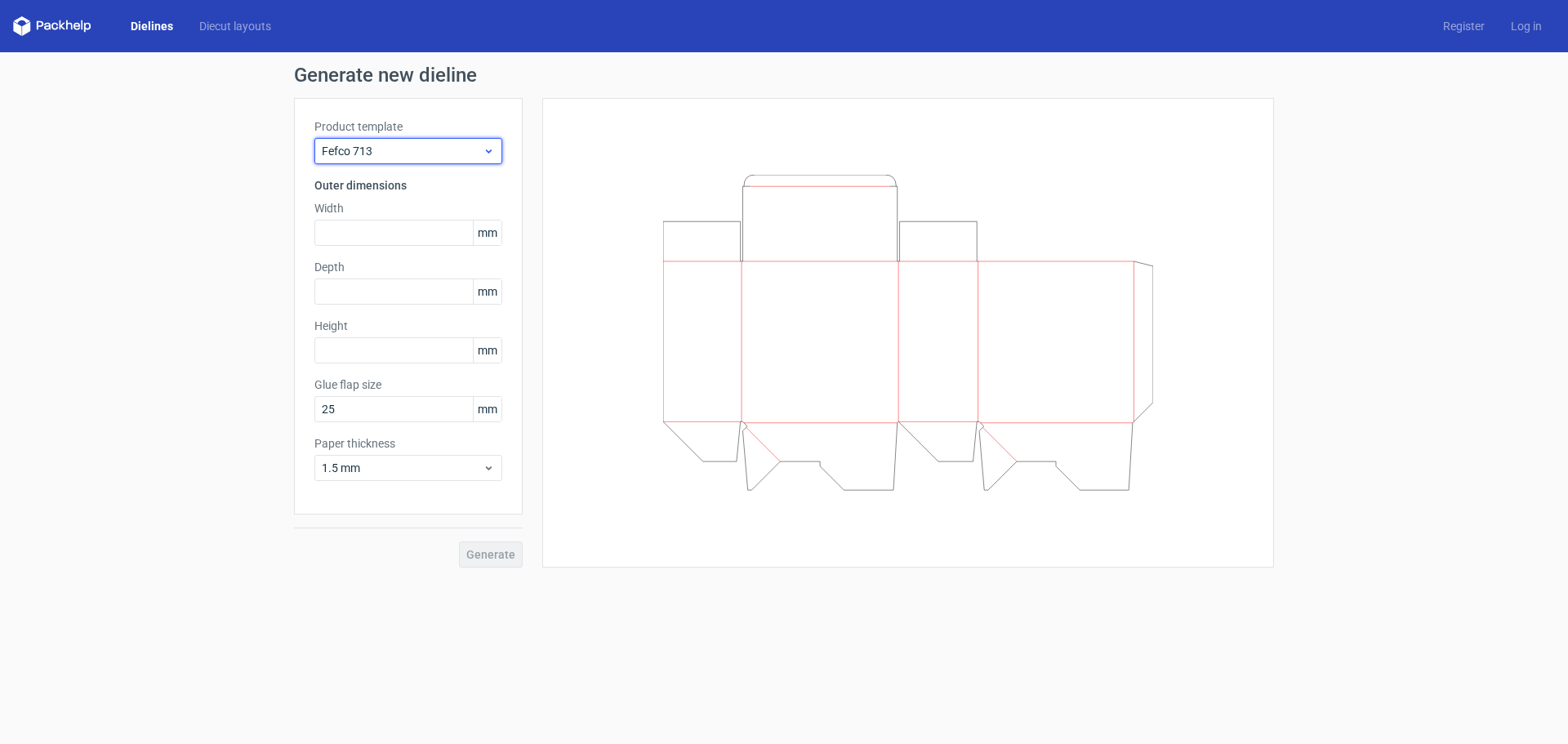
click at [392, 141] on div "Fefco 713" at bounding box center [408, 151] width 188 height 26
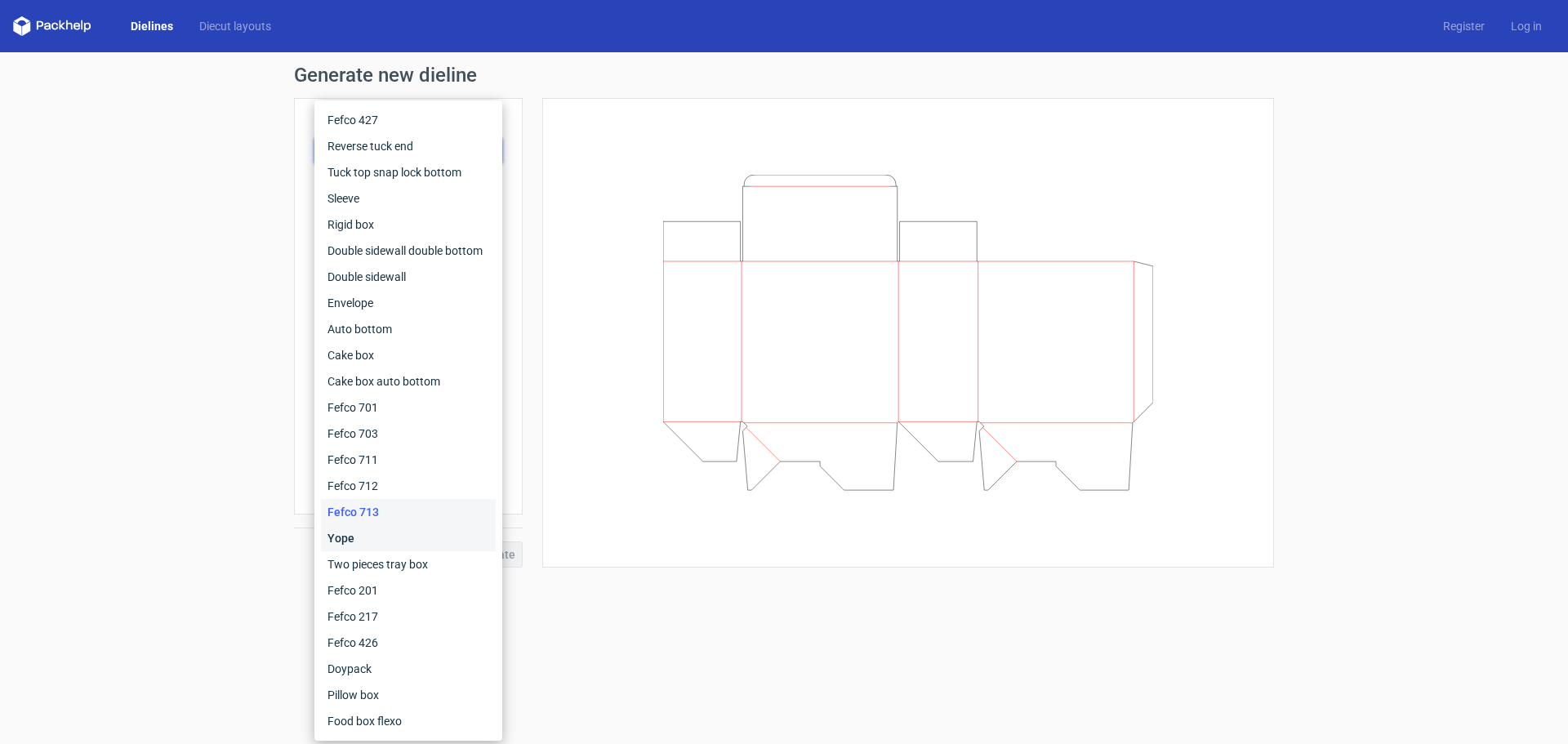
click at [412, 544] on div "Yope" at bounding box center [408, 539] width 175 height 26
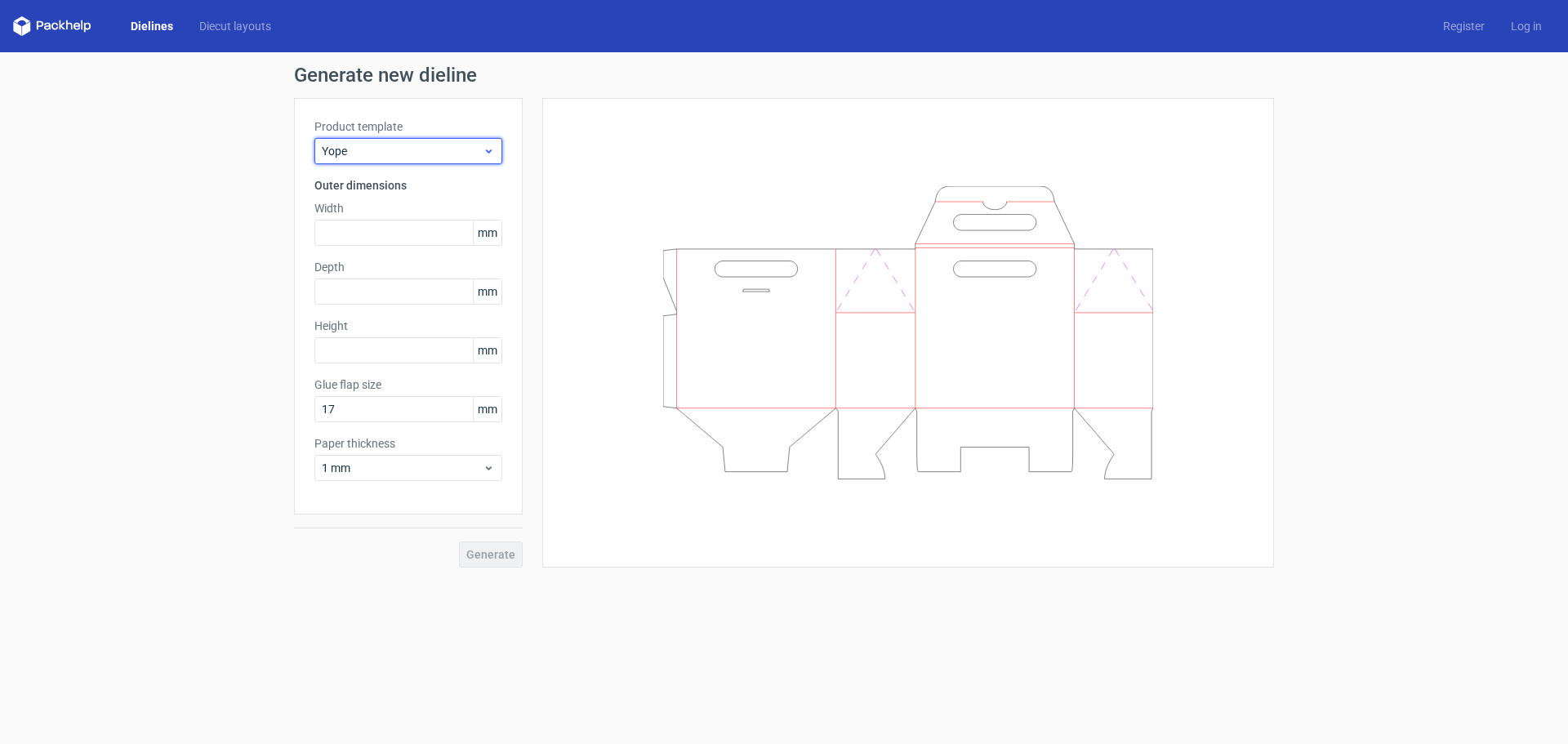
click at [404, 140] on div "Yope" at bounding box center [408, 151] width 188 height 26
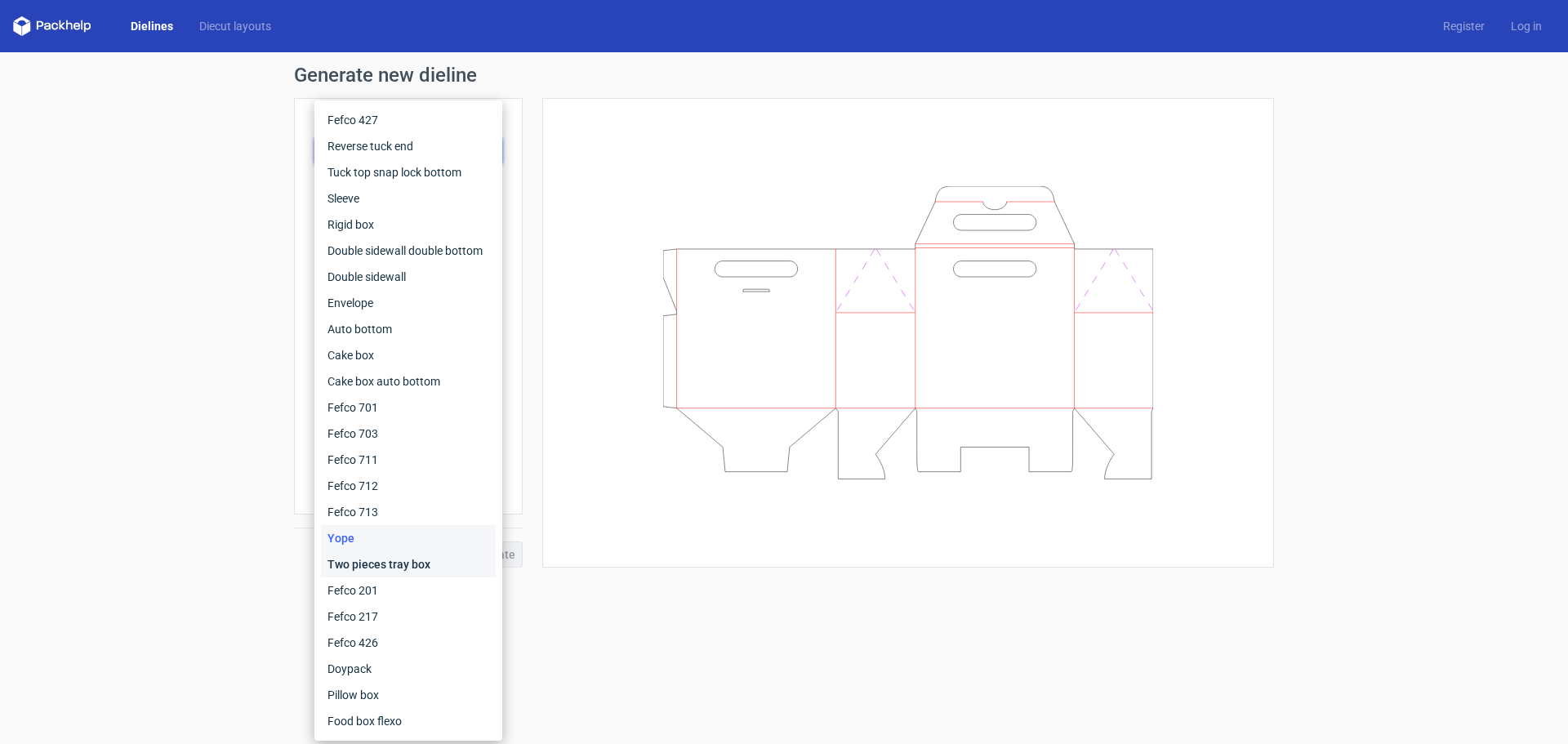
click at [404, 572] on div "Two pieces tray box" at bounding box center [408, 564] width 175 height 26
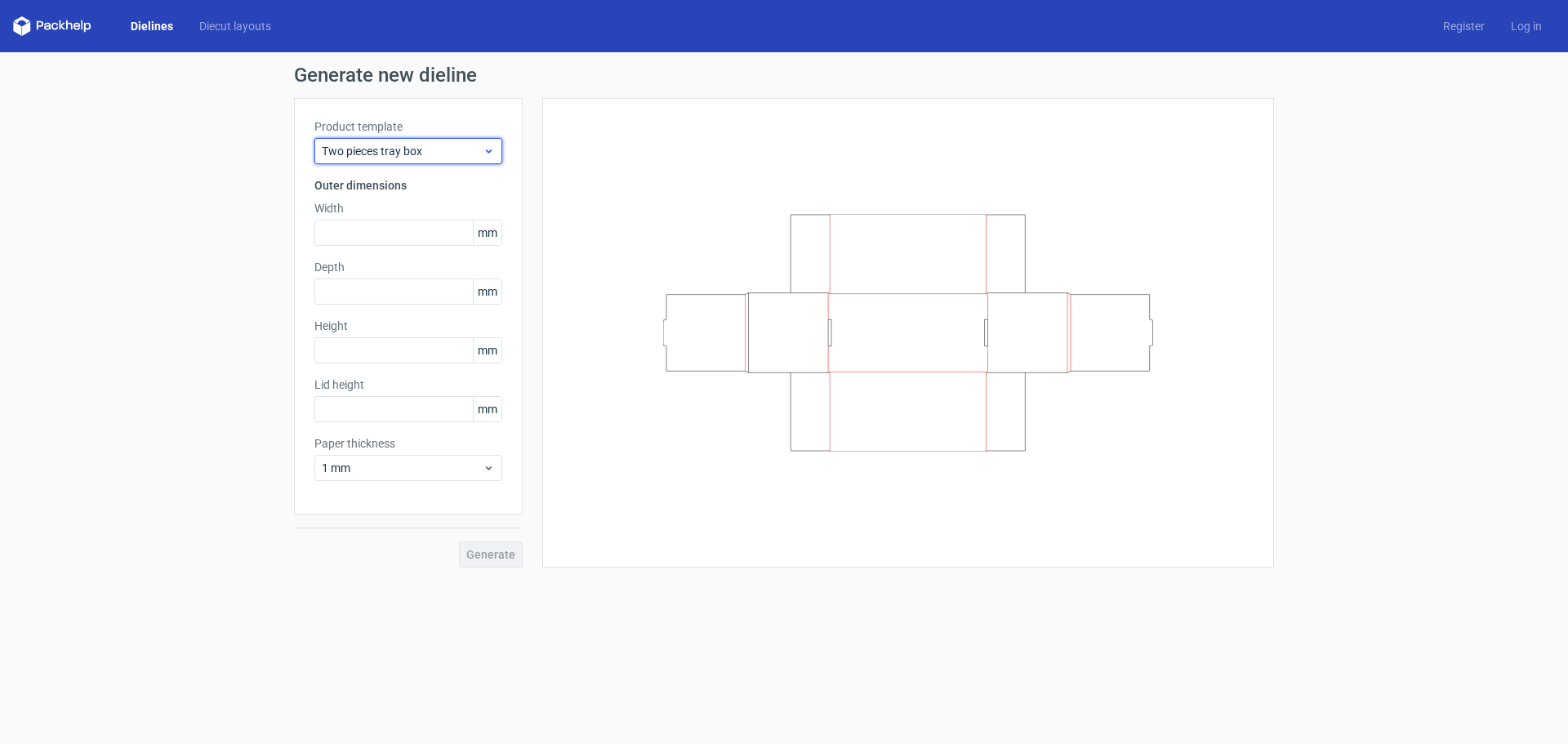
click at [405, 148] on span "Two pieces tray box" at bounding box center [403, 151] width 161 height 16
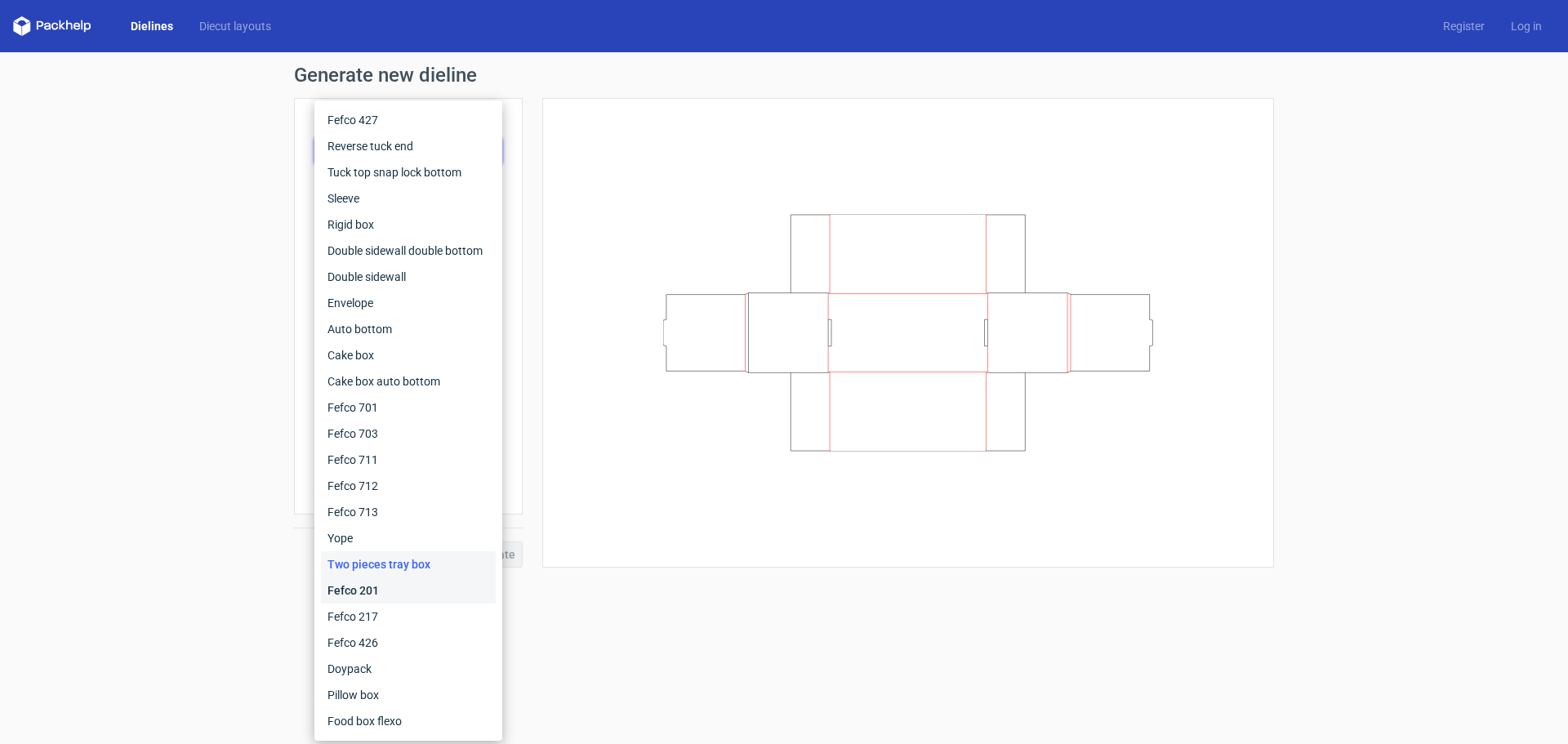
click at [423, 585] on div "Fefco 201" at bounding box center [408, 590] width 175 height 26
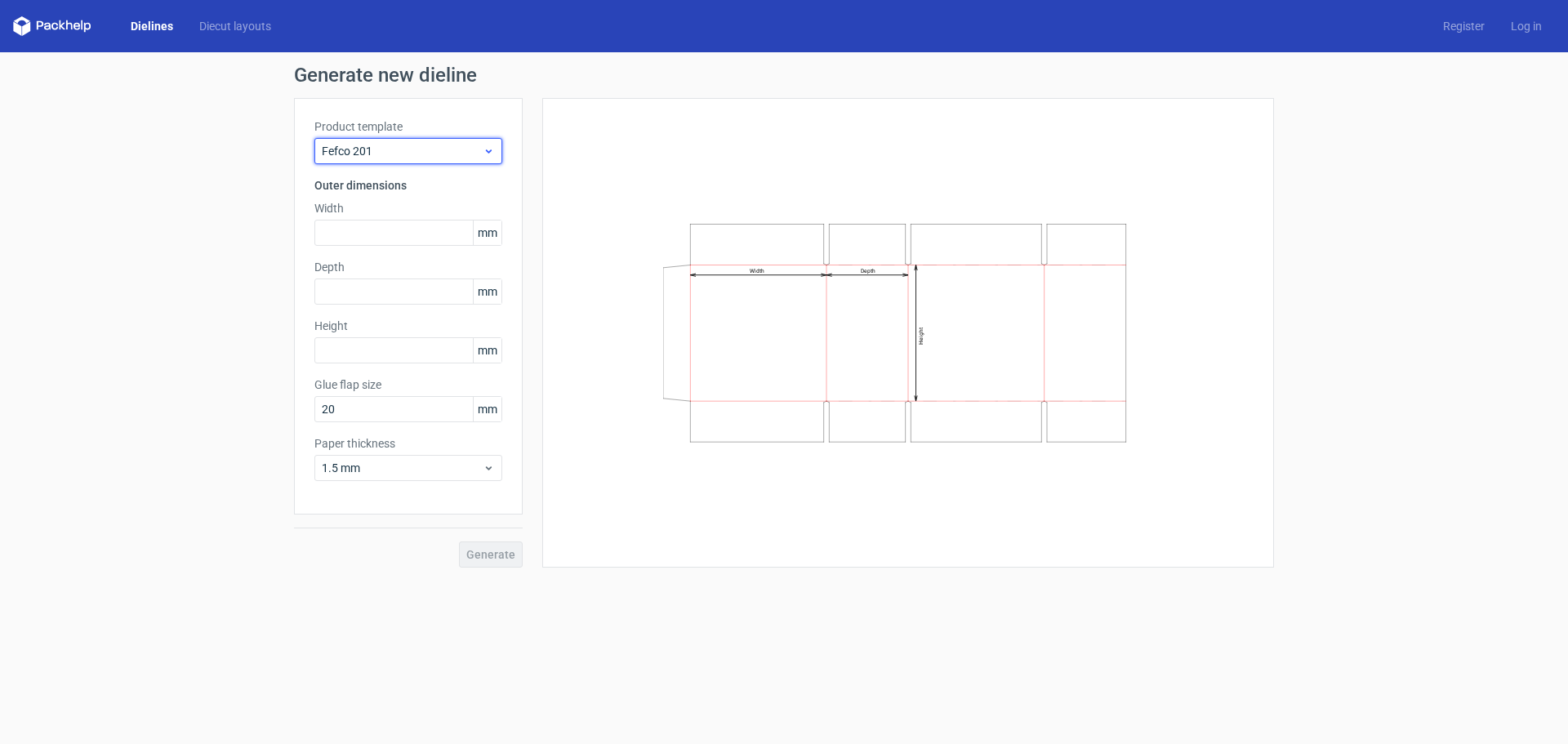
click at [372, 150] on span "Fefco 201" at bounding box center [403, 151] width 161 height 16
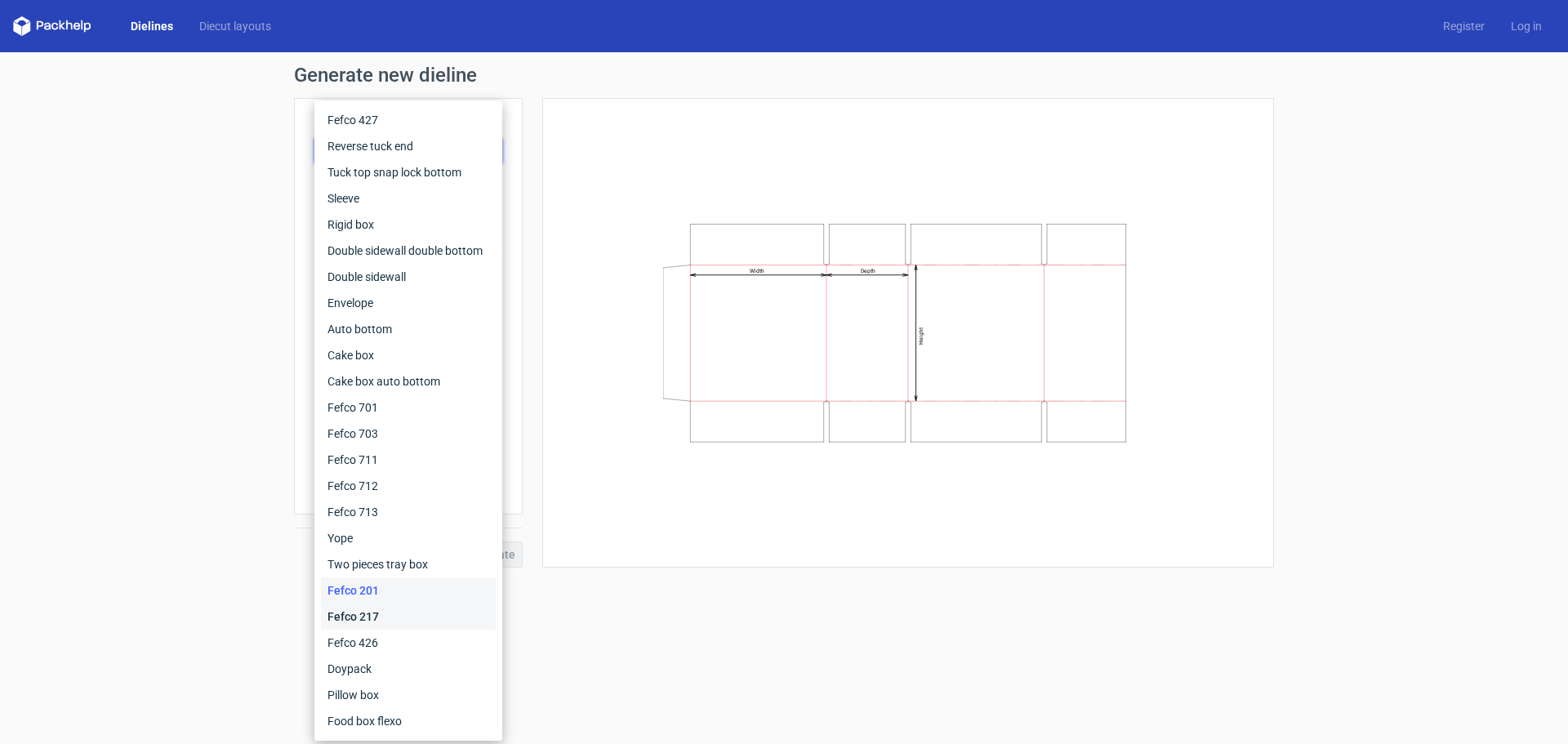
click at [386, 613] on div "Fefco 217" at bounding box center [408, 617] width 175 height 26
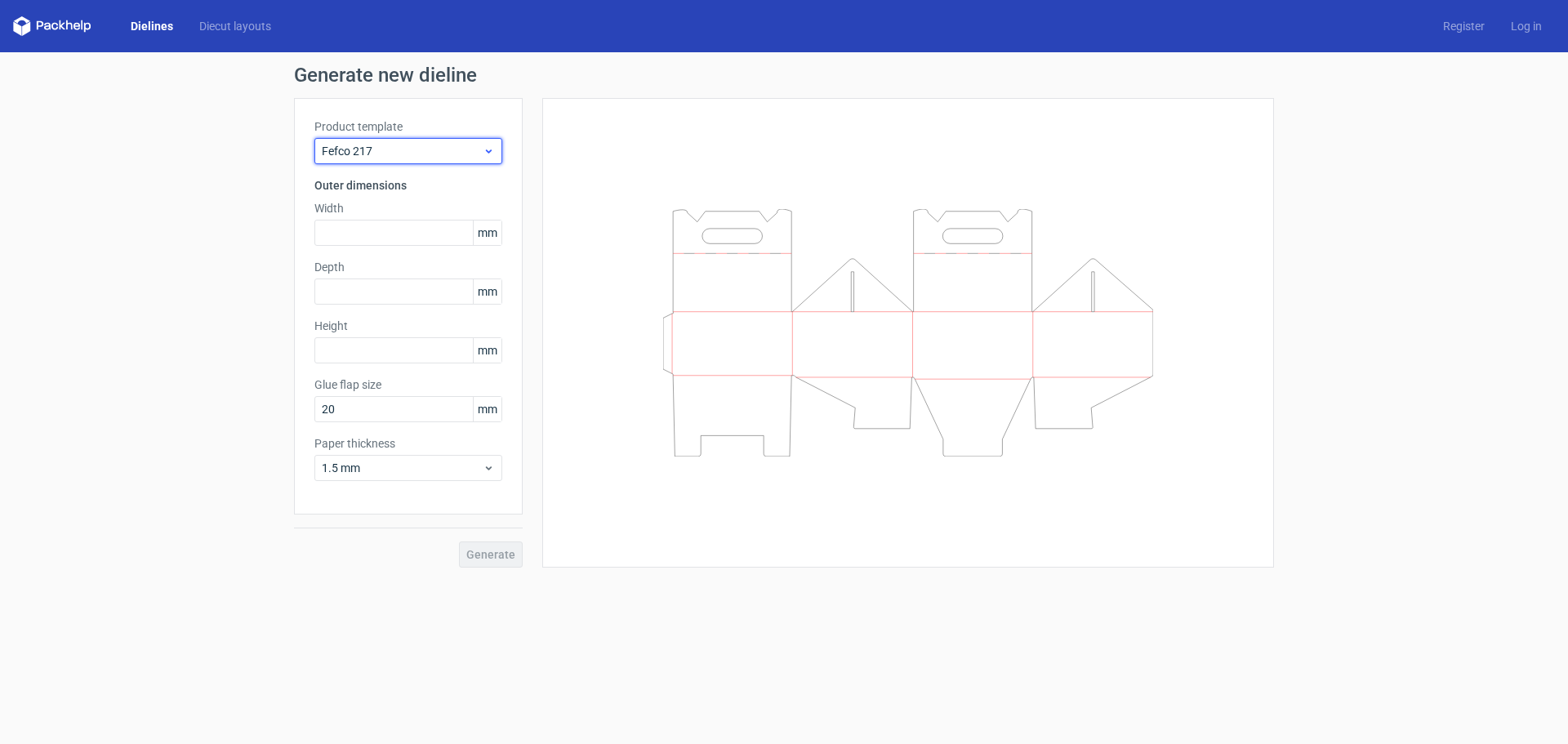
click at [408, 147] on span "Fefco 217" at bounding box center [403, 151] width 161 height 16
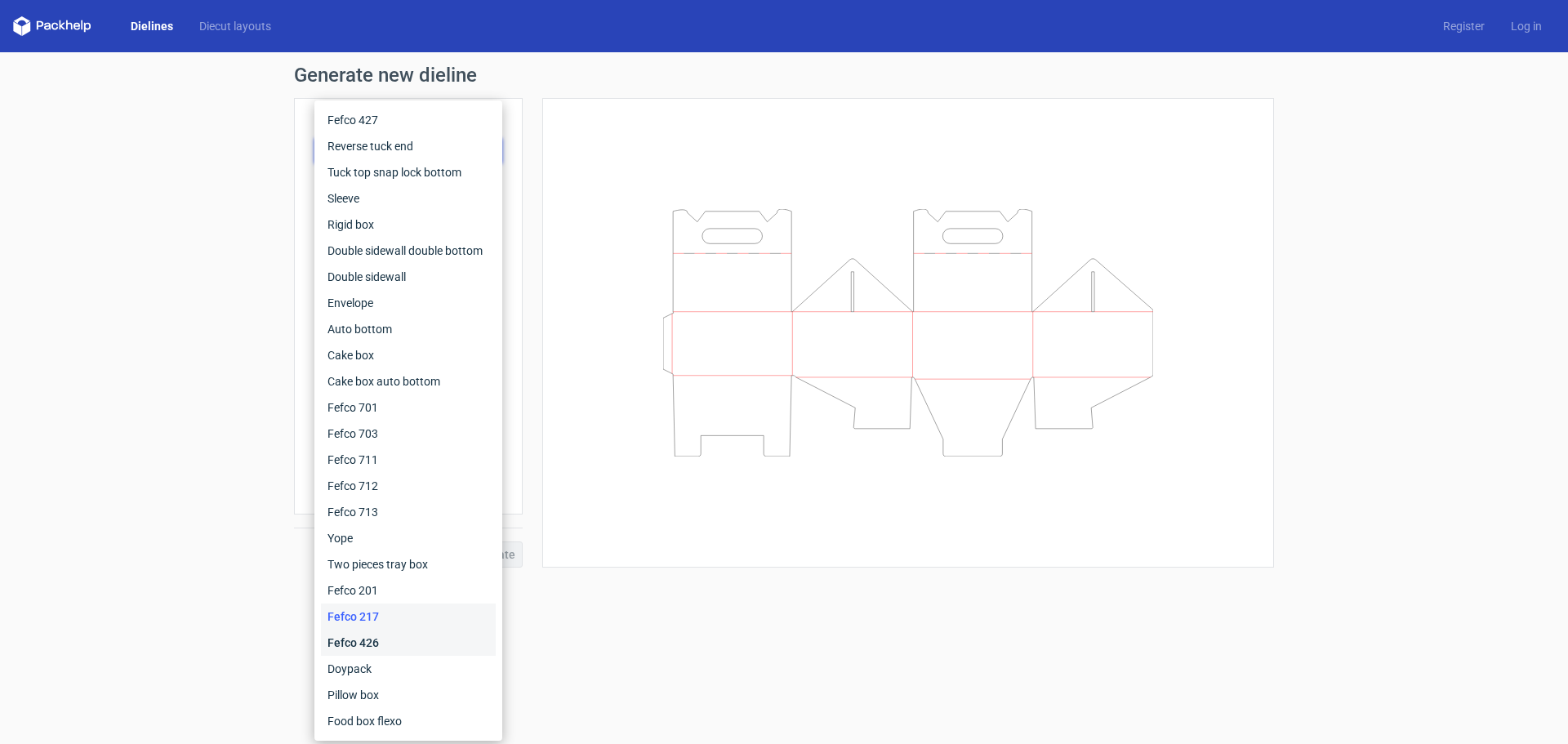
click at [377, 639] on div "Fefco 426" at bounding box center [408, 643] width 175 height 26
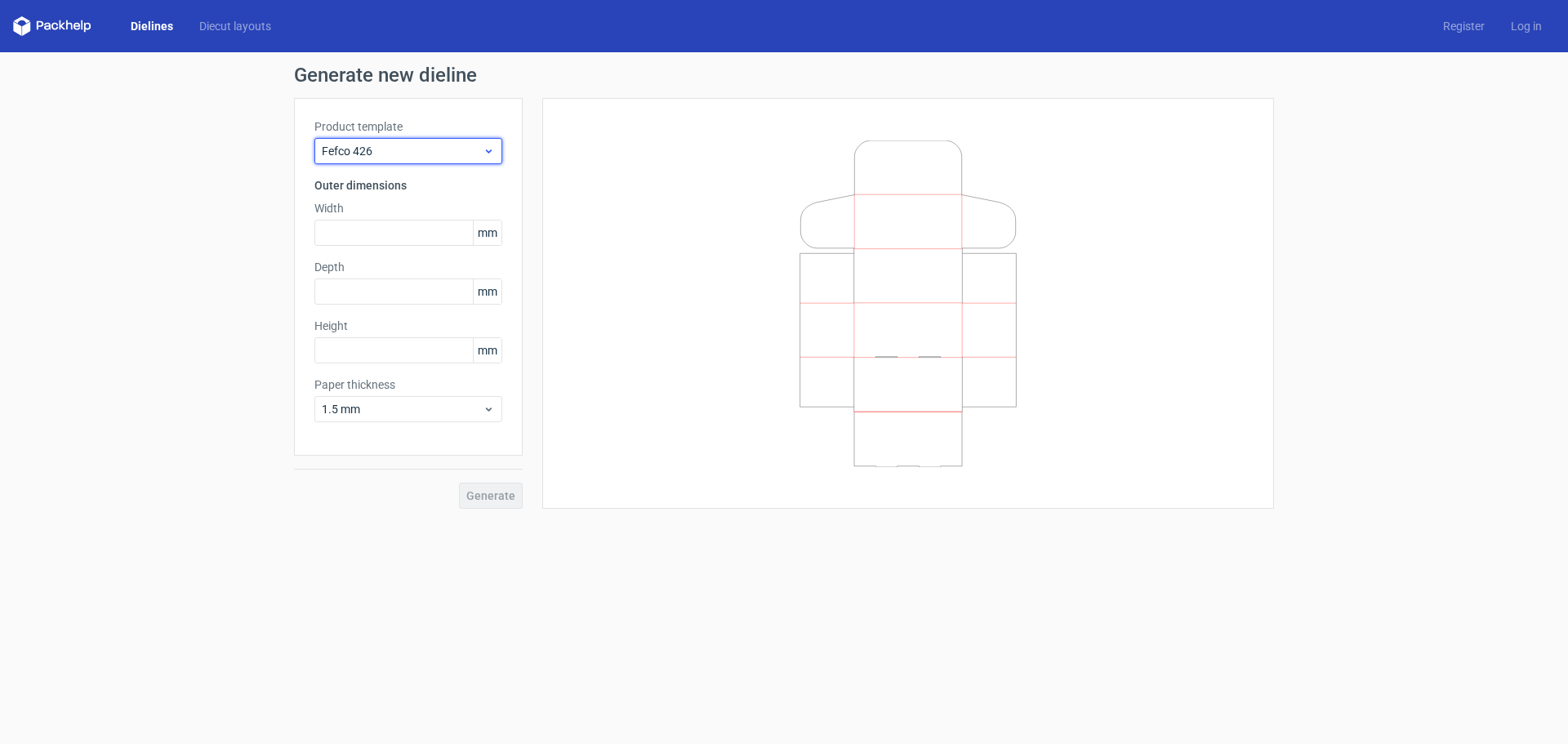
click at [411, 150] on span "Fefco 426" at bounding box center [403, 151] width 161 height 16
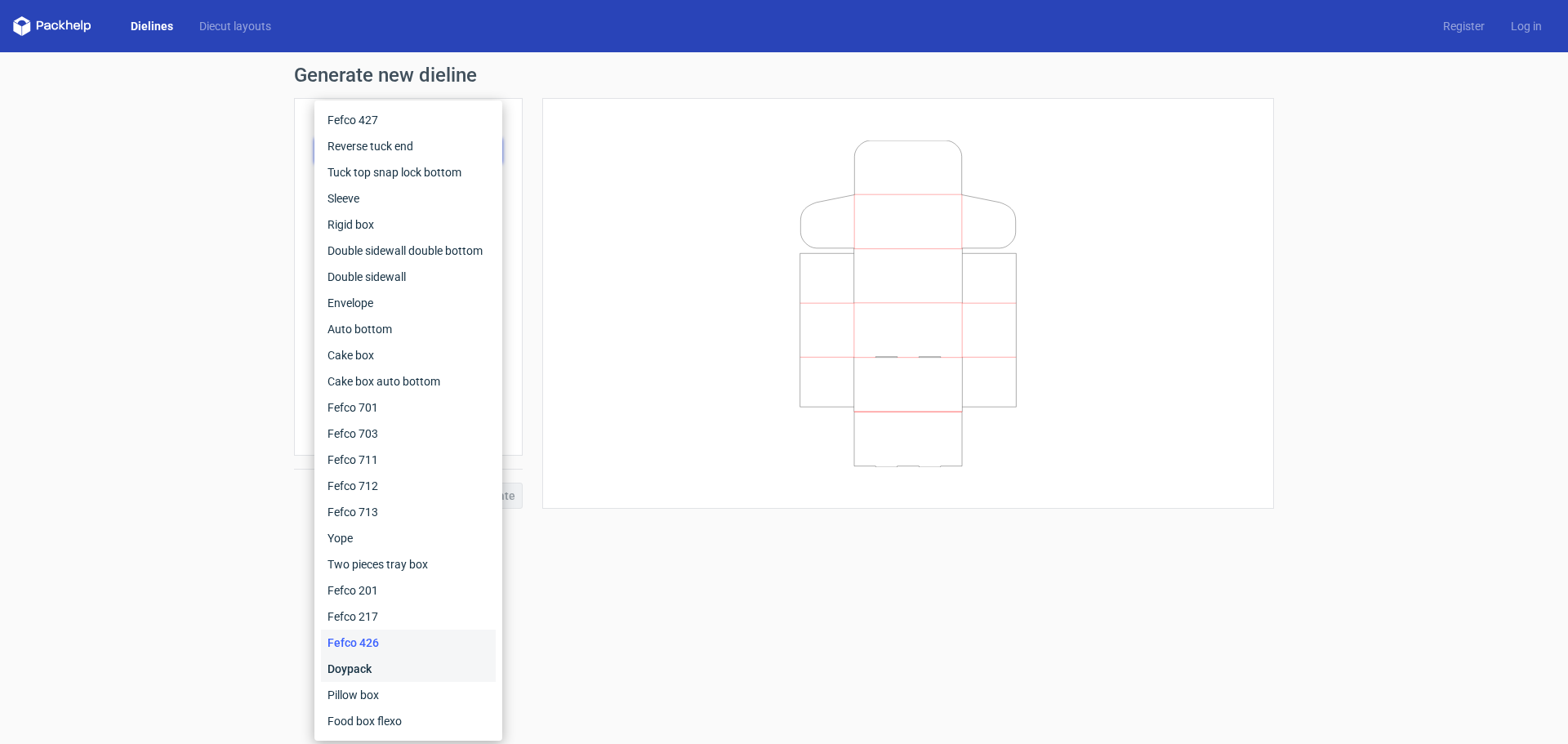
click at [385, 662] on div "Doypack" at bounding box center [408, 669] width 175 height 26
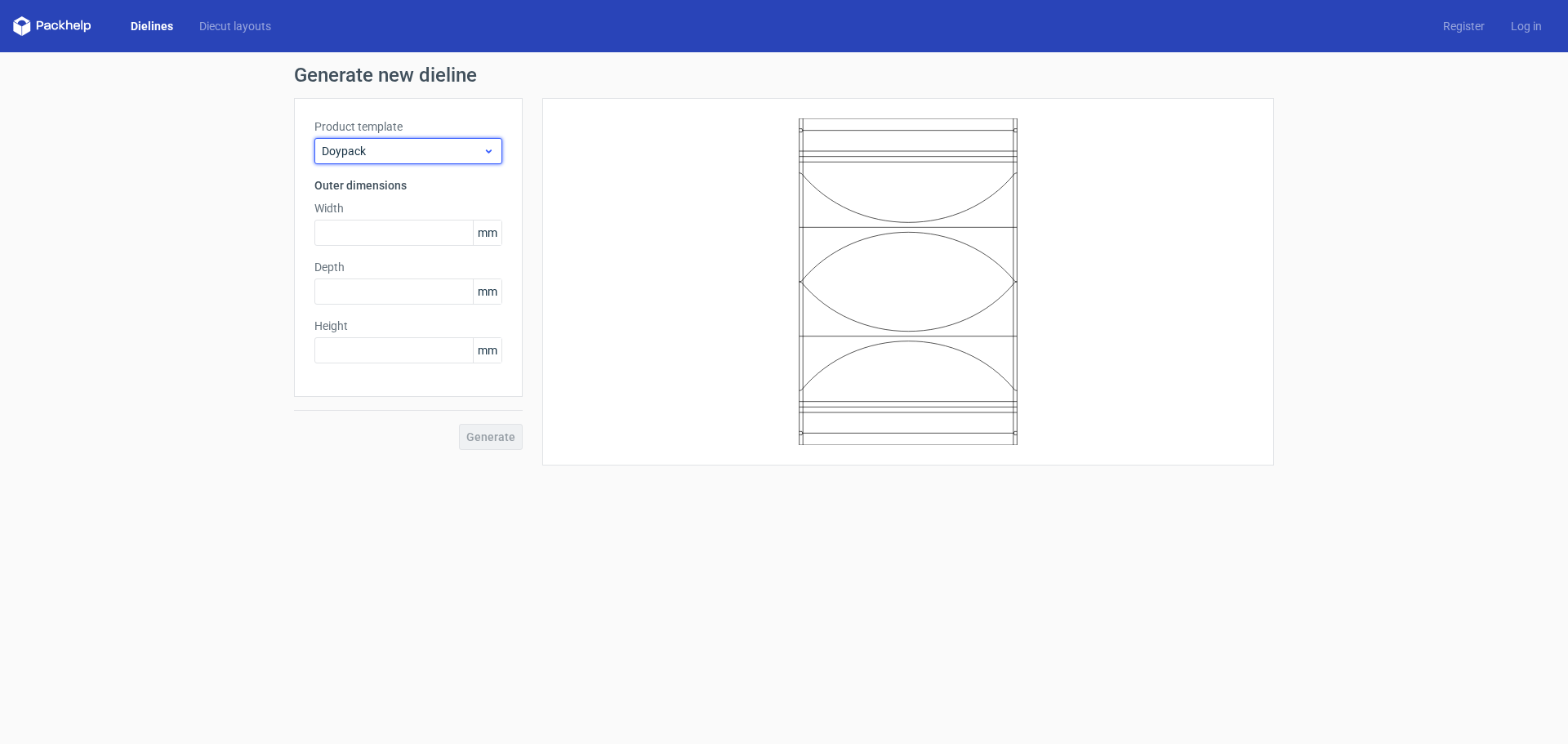
click at [411, 149] on span "Doypack" at bounding box center [403, 151] width 161 height 16
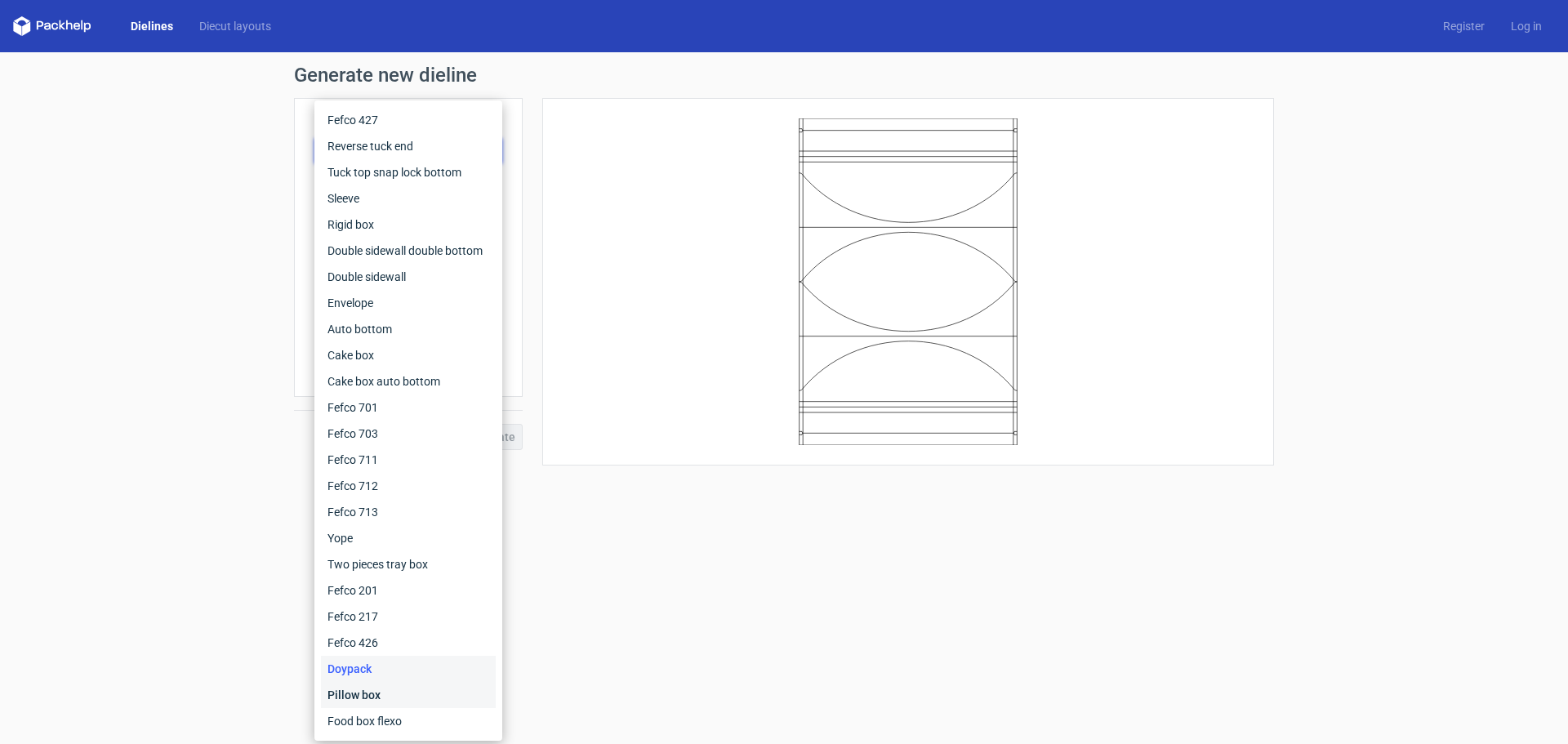
click at [376, 698] on div "Pillow box" at bounding box center [408, 695] width 175 height 26
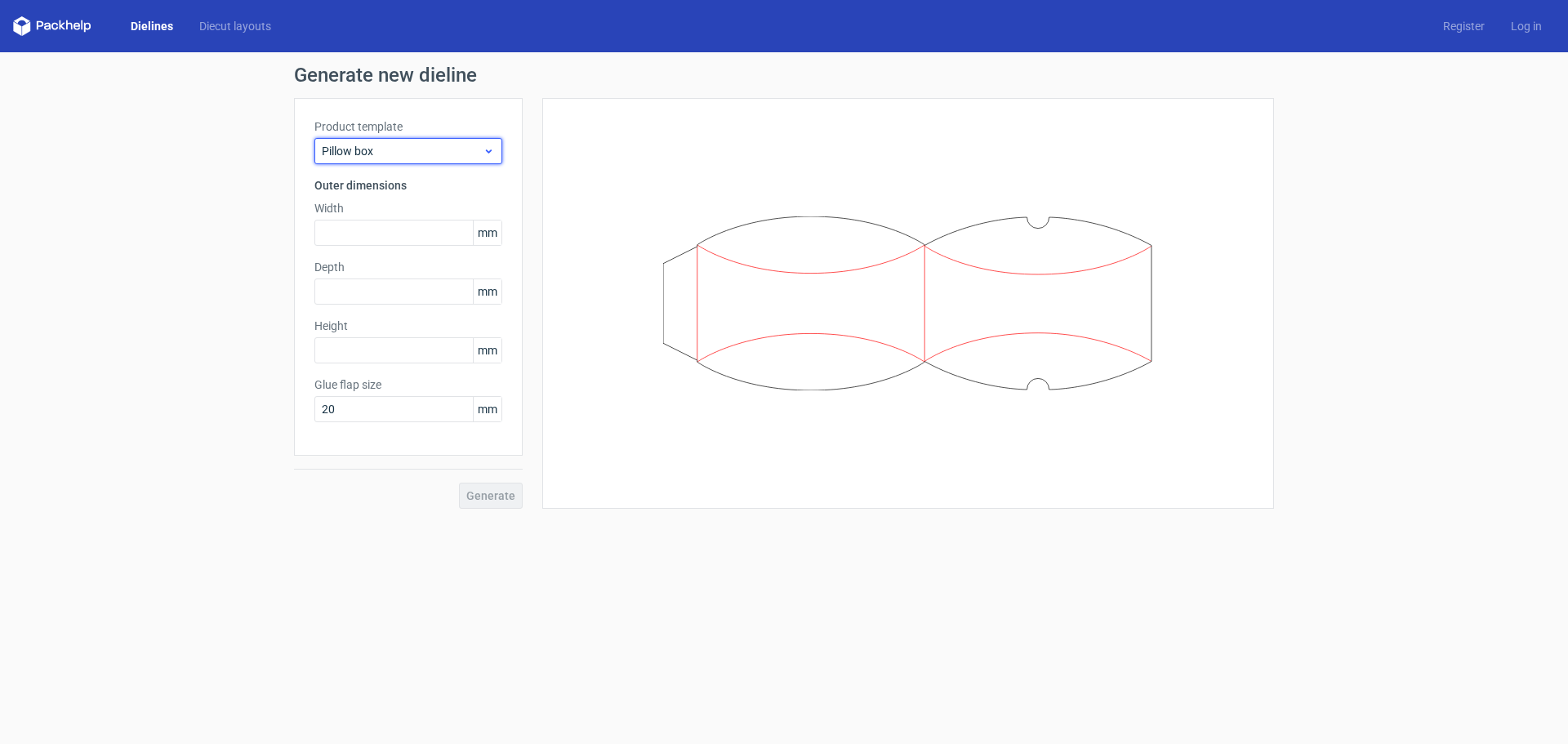
click at [398, 152] on span "Pillow box" at bounding box center [403, 151] width 161 height 16
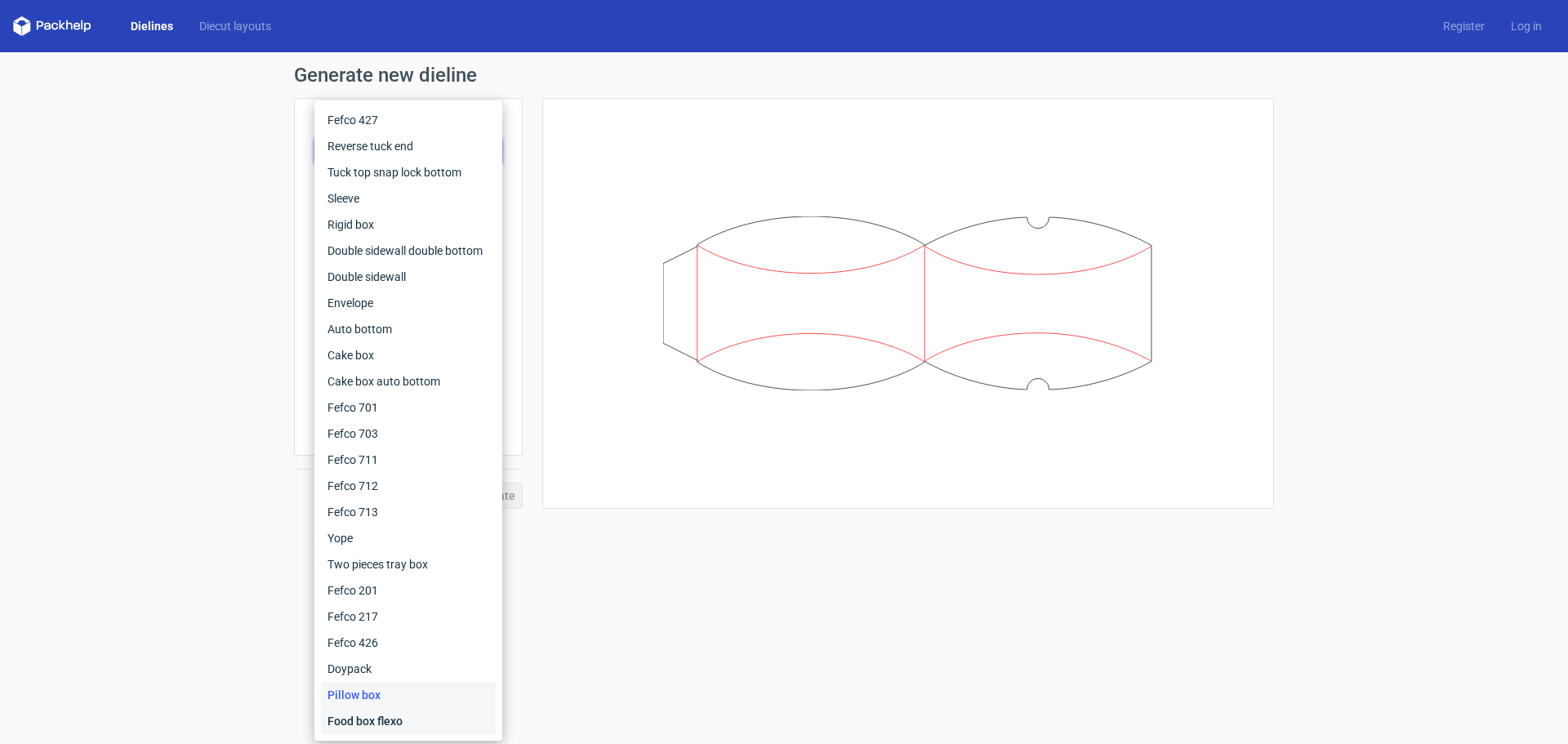
click at [378, 726] on div "Food box flexo" at bounding box center [408, 722] width 175 height 26
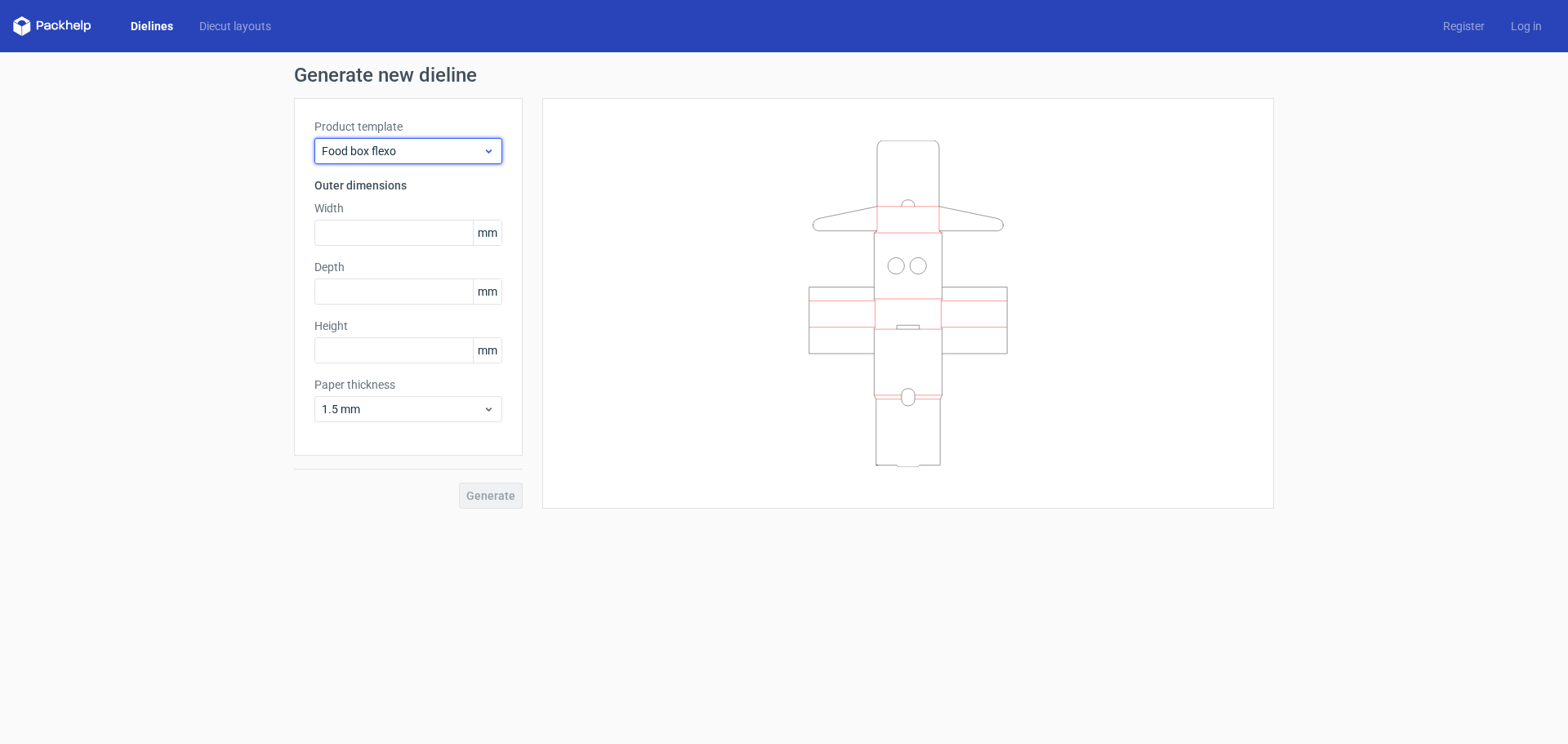
click at [428, 148] on span "Food box flexo" at bounding box center [403, 151] width 161 height 16
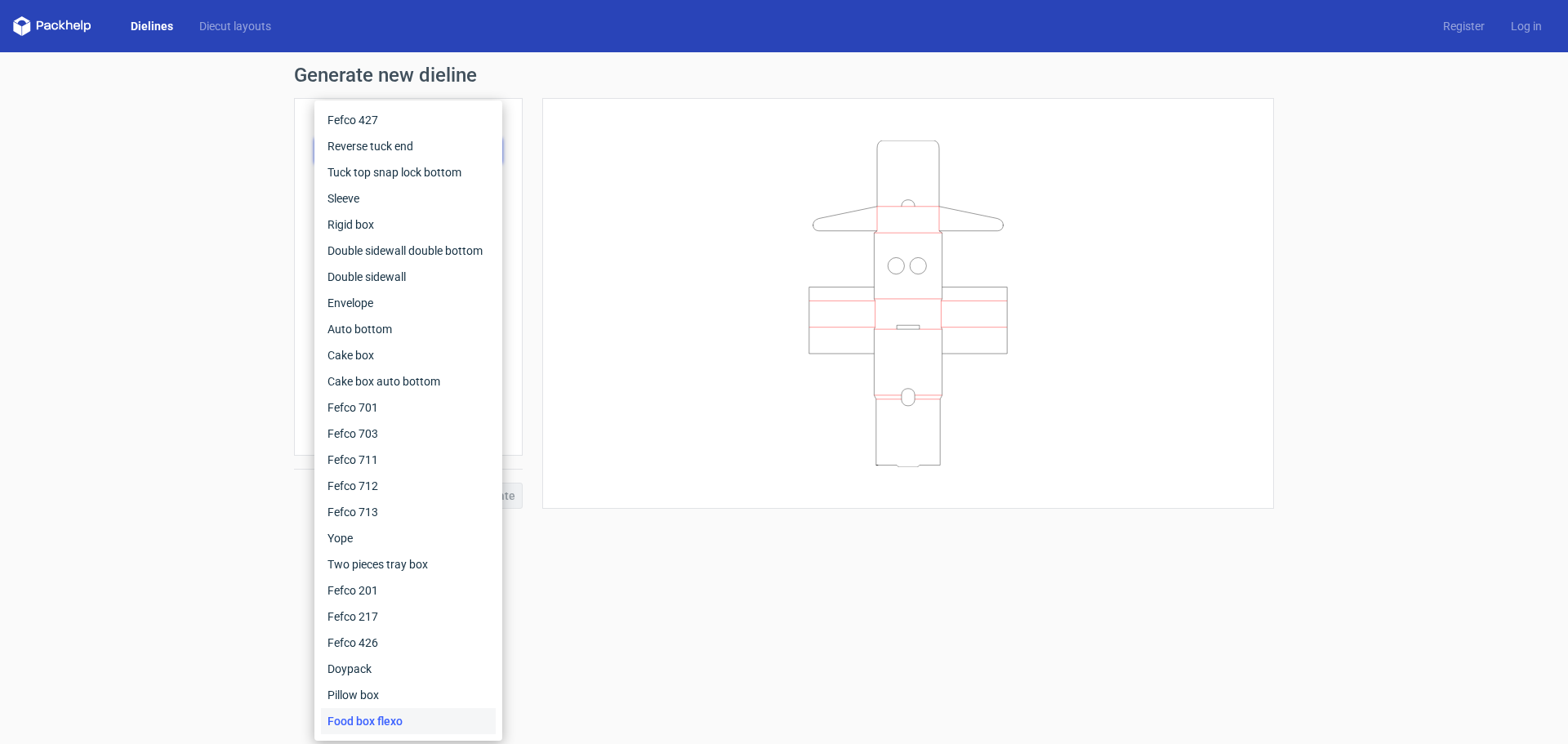
click at [800, 677] on form "Generate new dieline Product template Food box flexo Outer dimensions Width mm …" at bounding box center [784, 398] width 1568 height 692
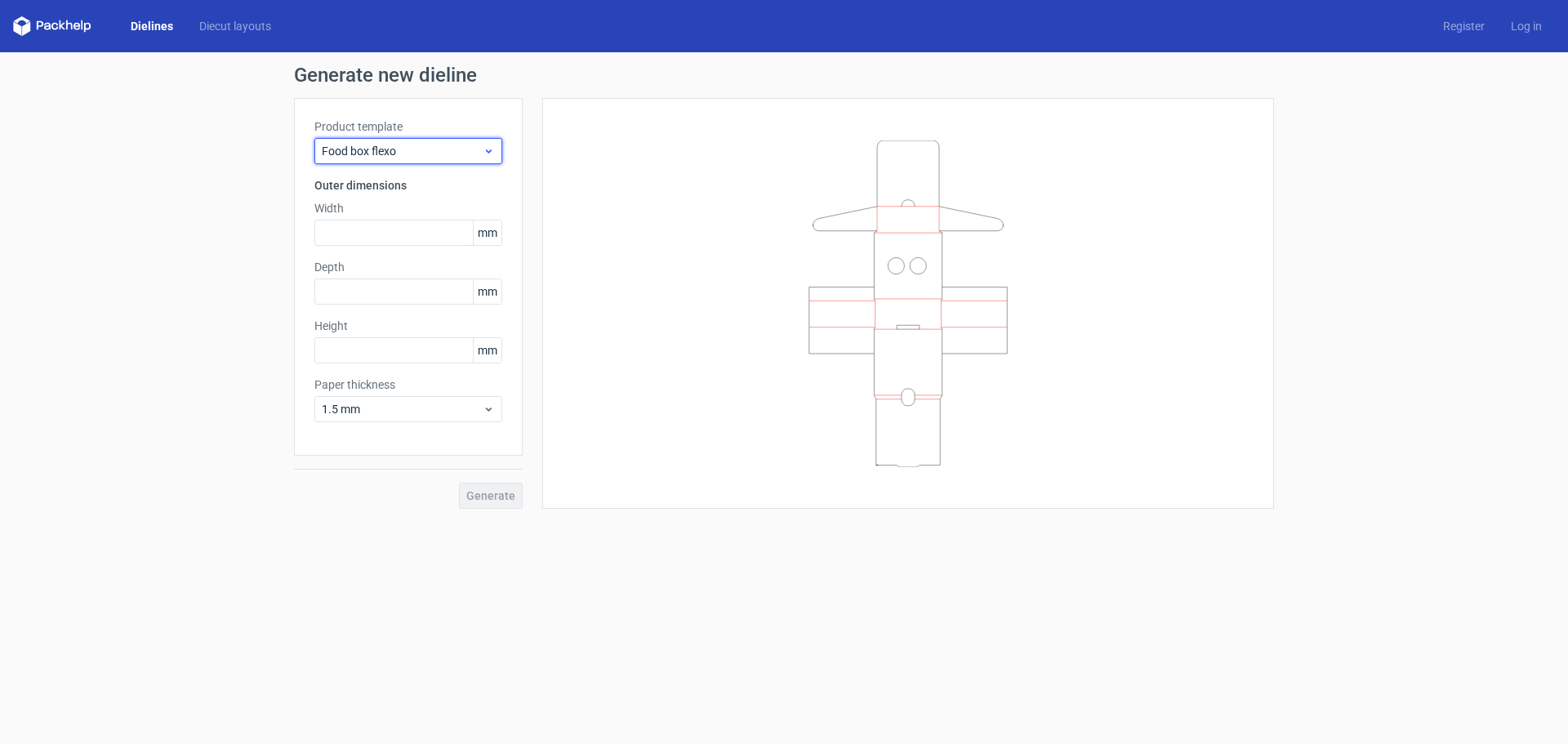
click at [398, 159] on div "Food box flexo" at bounding box center [408, 151] width 188 height 26
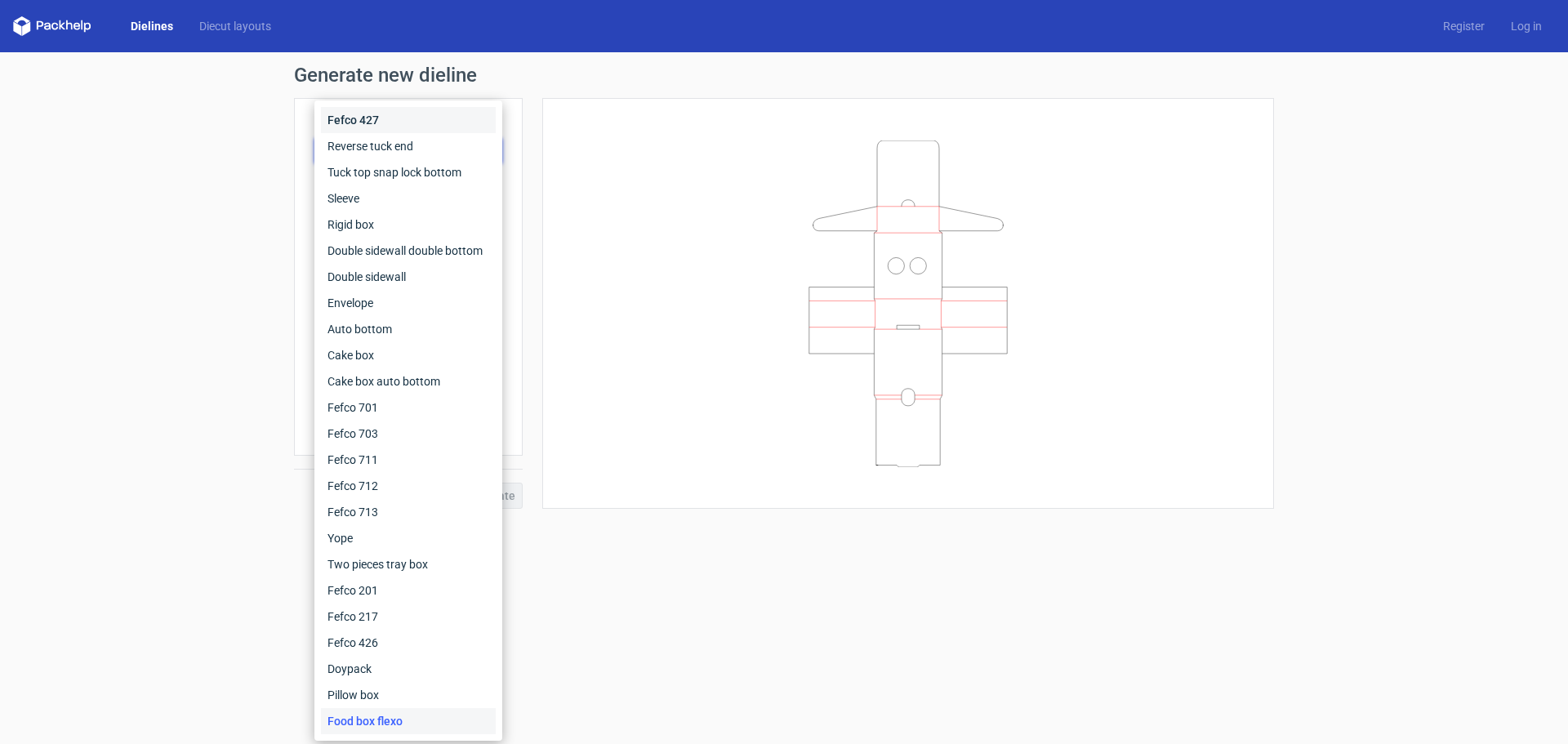
click at [403, 120] on div "Fefco 427" at bounding box center [408, 120] width 175 height 26
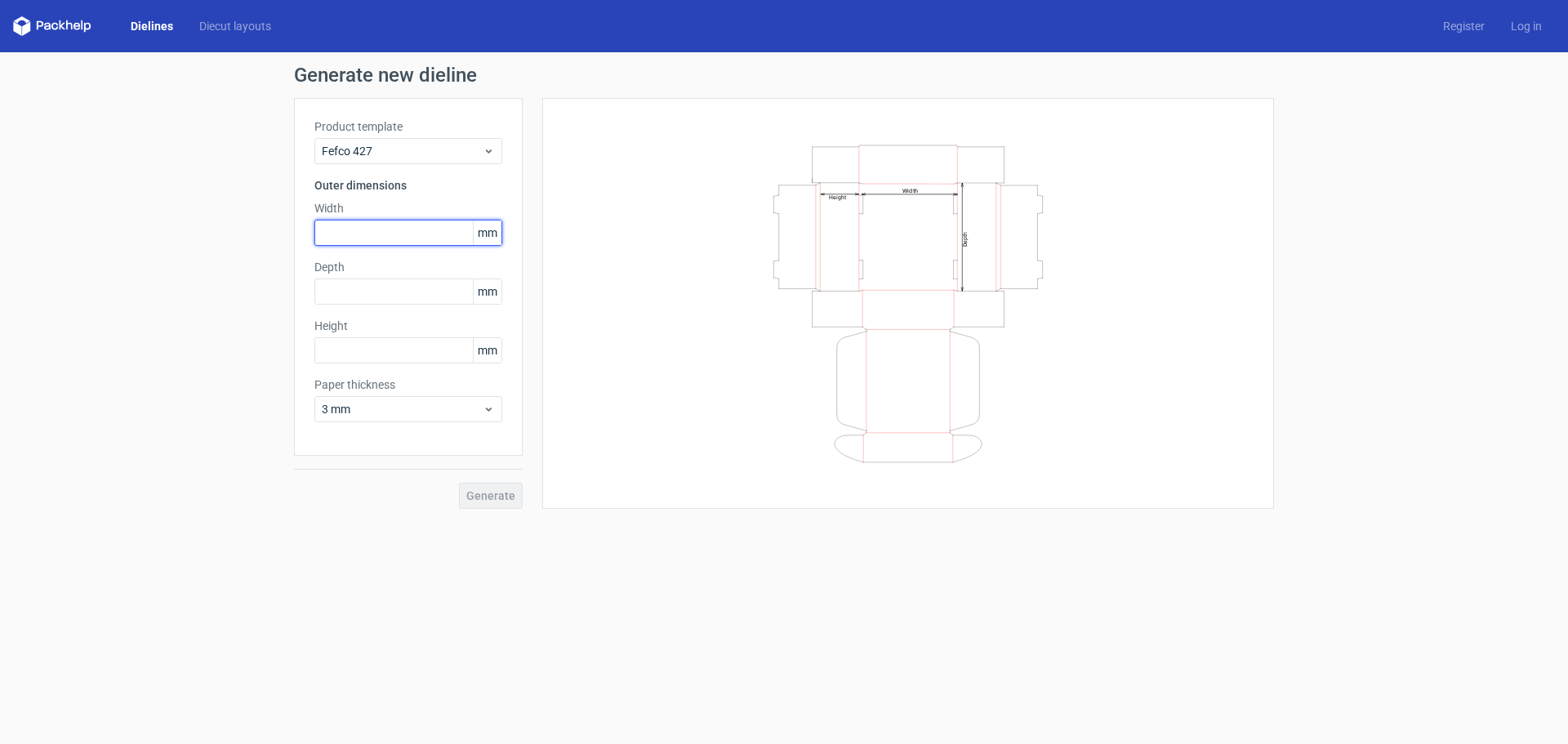
click at [402, 228] on input "text" at bounding box center [408, 233] width 188 height 26
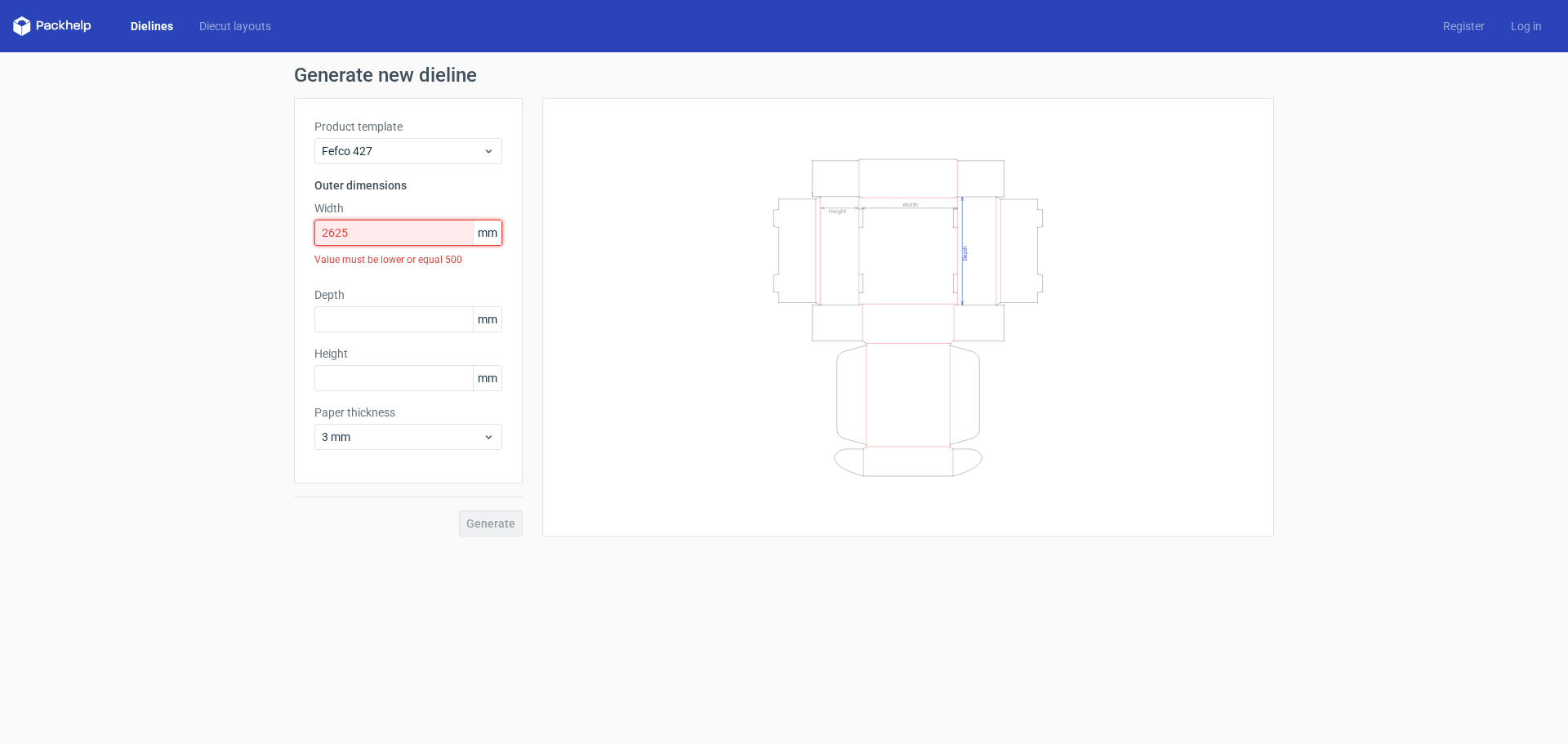
click at [431, 235] on input "2625" at bounding box center [408, 233] width 188 height 26
drag, startPoint x: 380, startPoint y: 232, endPoint x: 258, endPoint y: 233, distance: 122.0
click at [252, 229] on div "Generate new dieline Product template Fefco 427 Outer dimensions Width 2625 mm …" at bounding box center [784, 301] width 1568 height 498
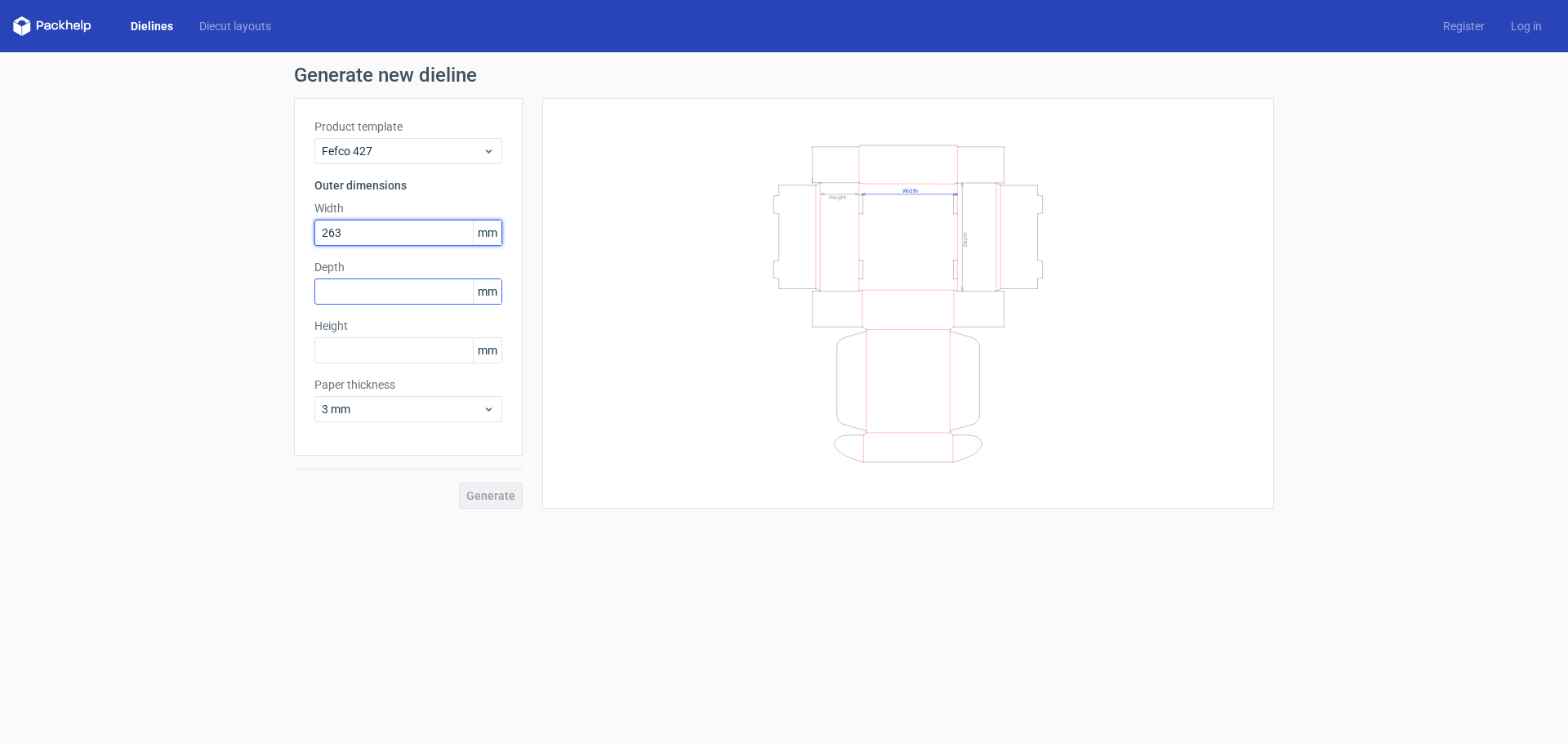
type input "263"
click at [376, 292] on input "text" at bounding box center [408, 291] width 188 height 26
type input "135"
click at [402, 329] on label "Height" at bounding box center [408, 325] width 188 height 16
click at [403, 340] on input "text" at bounding box center [408, 350] width 188 height 26
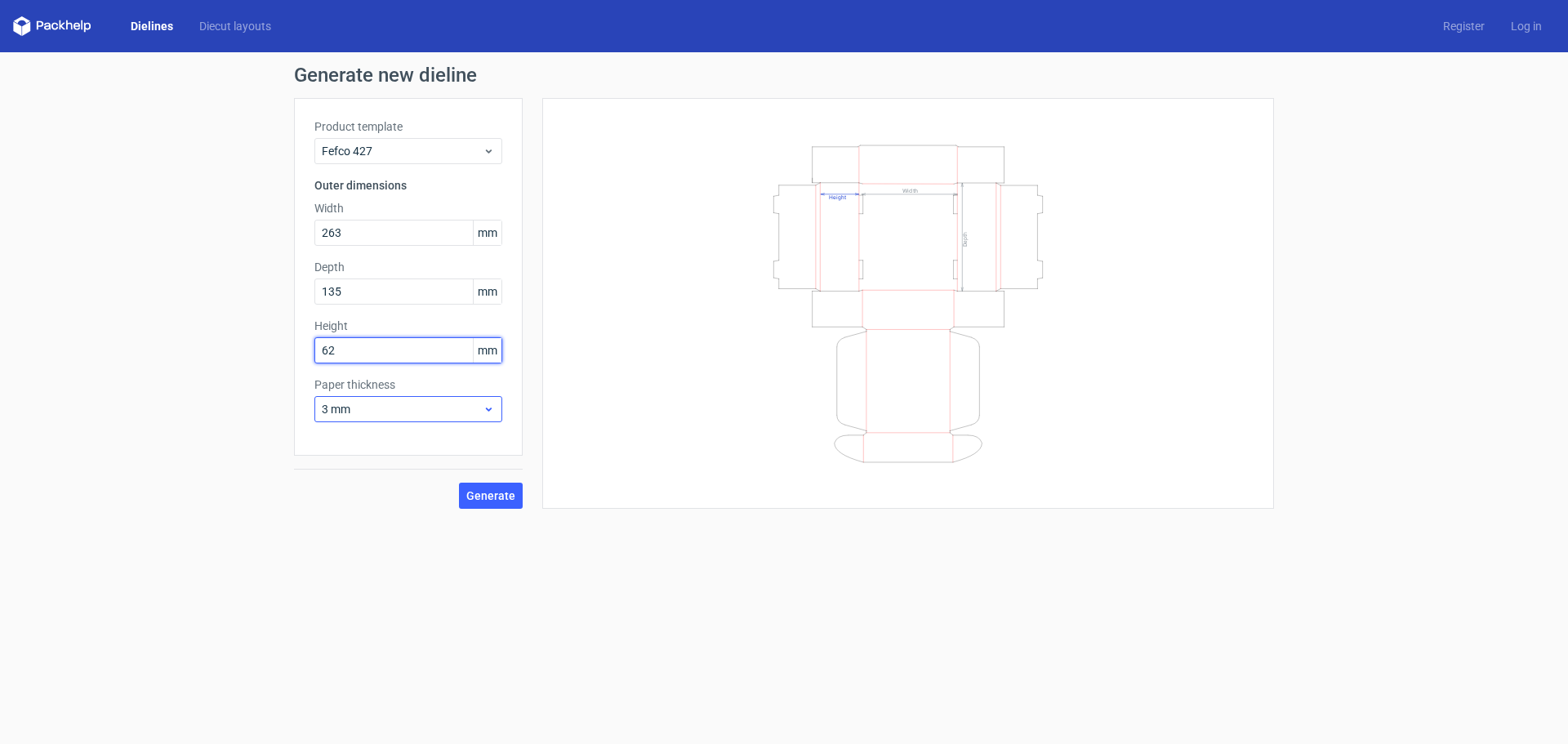
type input "62"
click at [418, 409] on span "3 mm" at bounding box center [403, 409] width 161 height 16
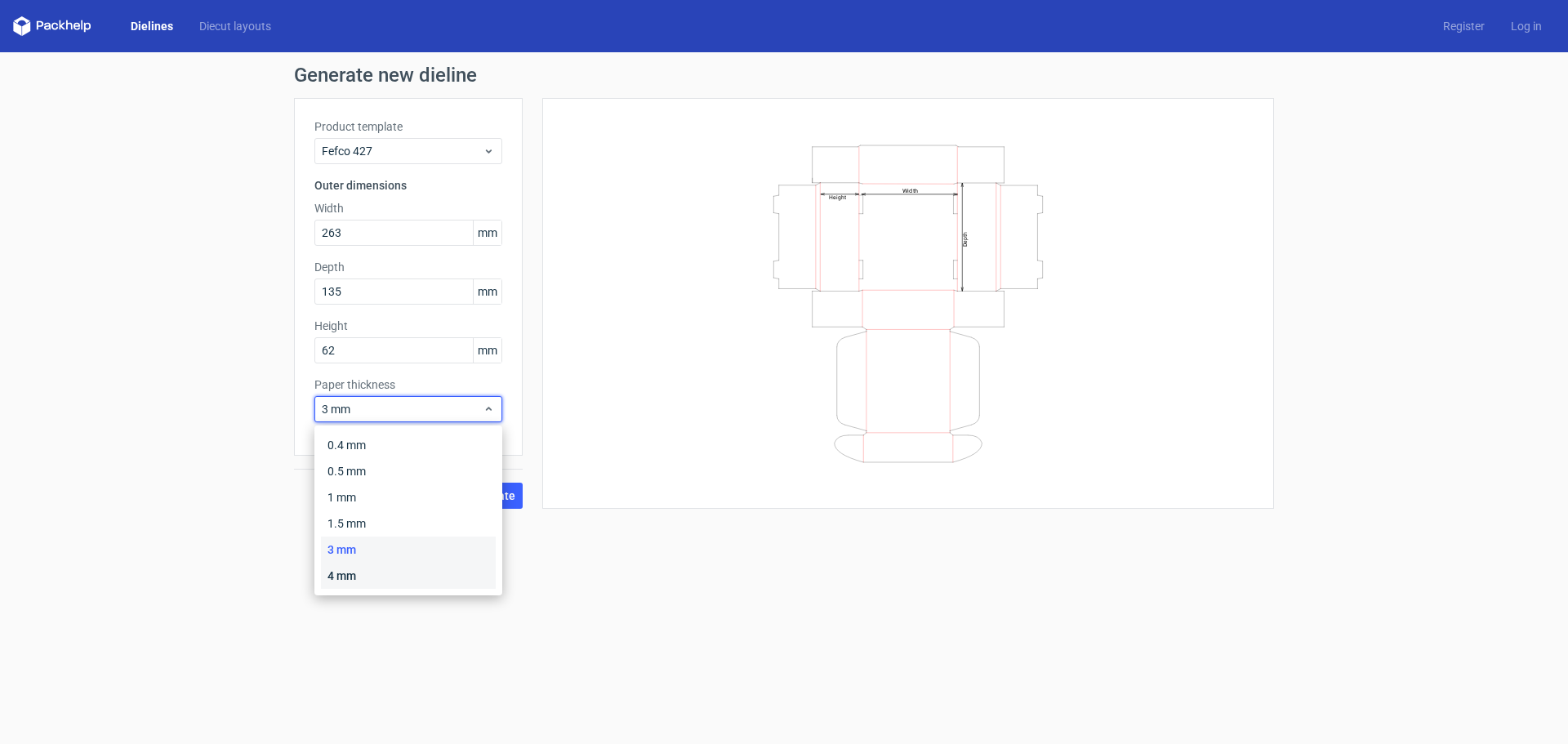
click at [377, 573] on div "4 mm" at bounding box center [408, 576] width 175 height 26
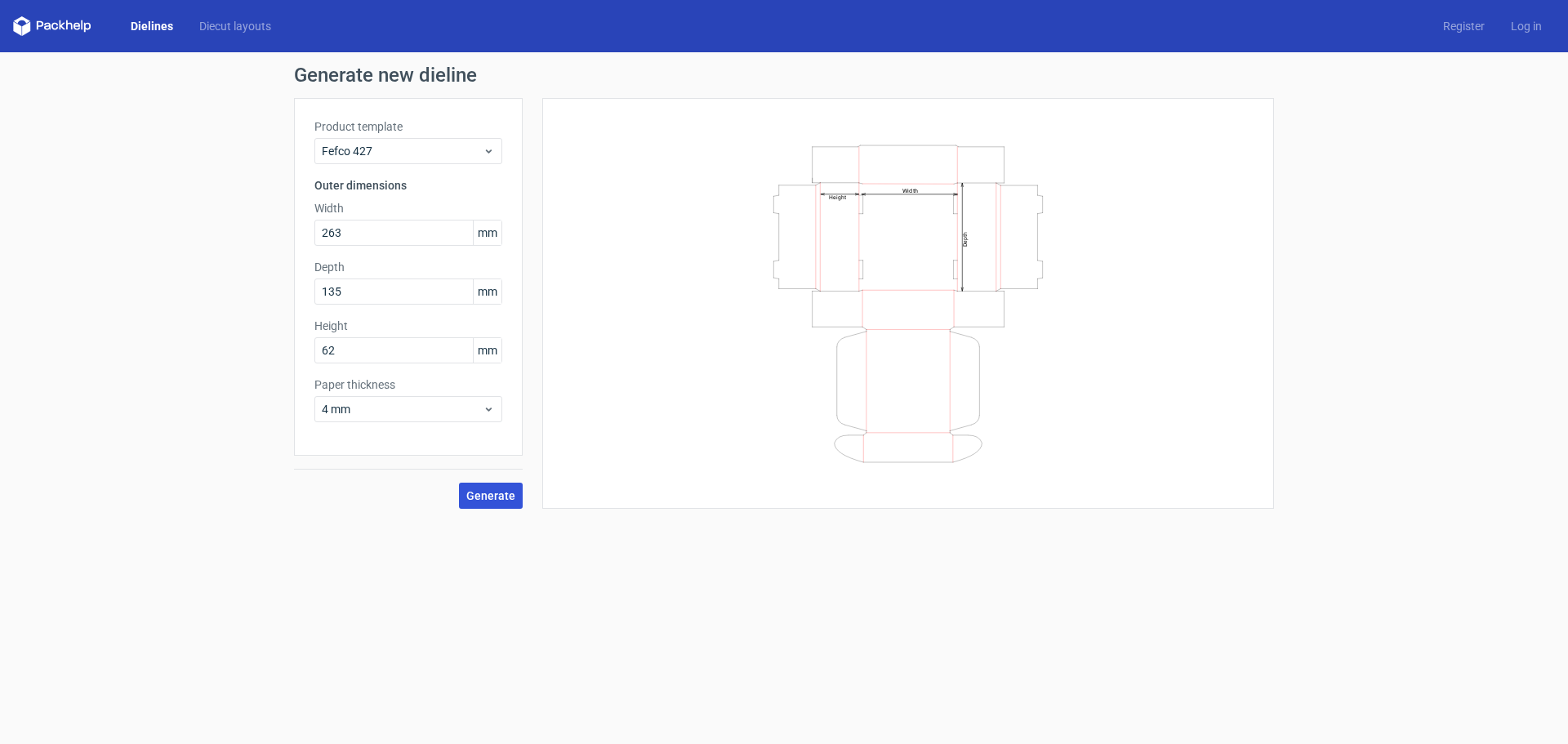
click at [506, 501] on span "Generate" at bounding box center [491, 496] width 49 height 11
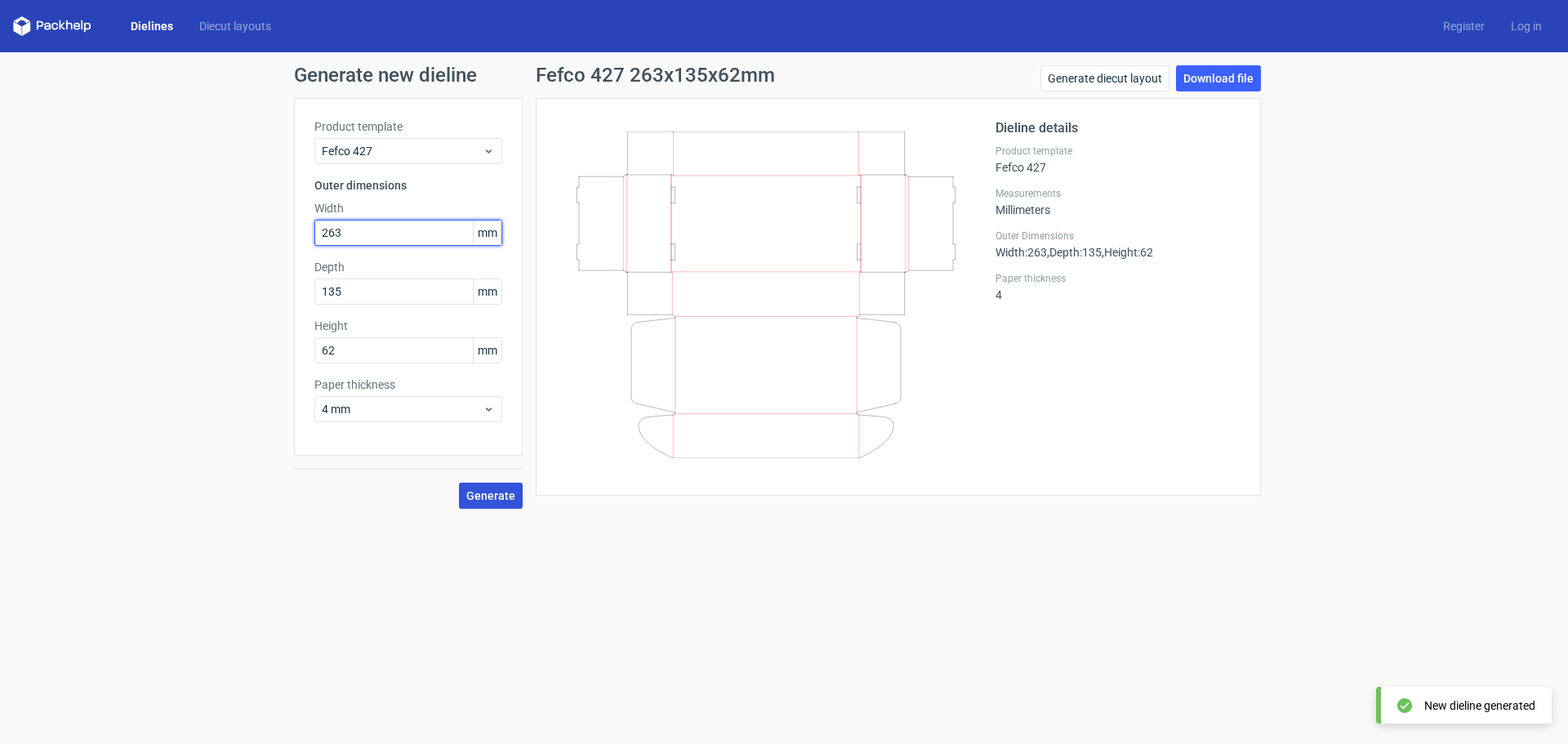
drag, startPoint x: 377, startPoint y: 236, endPoint x: 272, endPoint y: 225, distance: 105.6
click at [272, 223] on div "Generate new dieline Product template Fefco 427 Outer dimensions Width 263 mm D…" at bounding box center [784, 287] width 1568 height 469
click at [1182, 79] on link "Download file" at bounding box center [1218, 79] width 85 height 26
